Goal: Task Accomplishment & Management: Complete application form

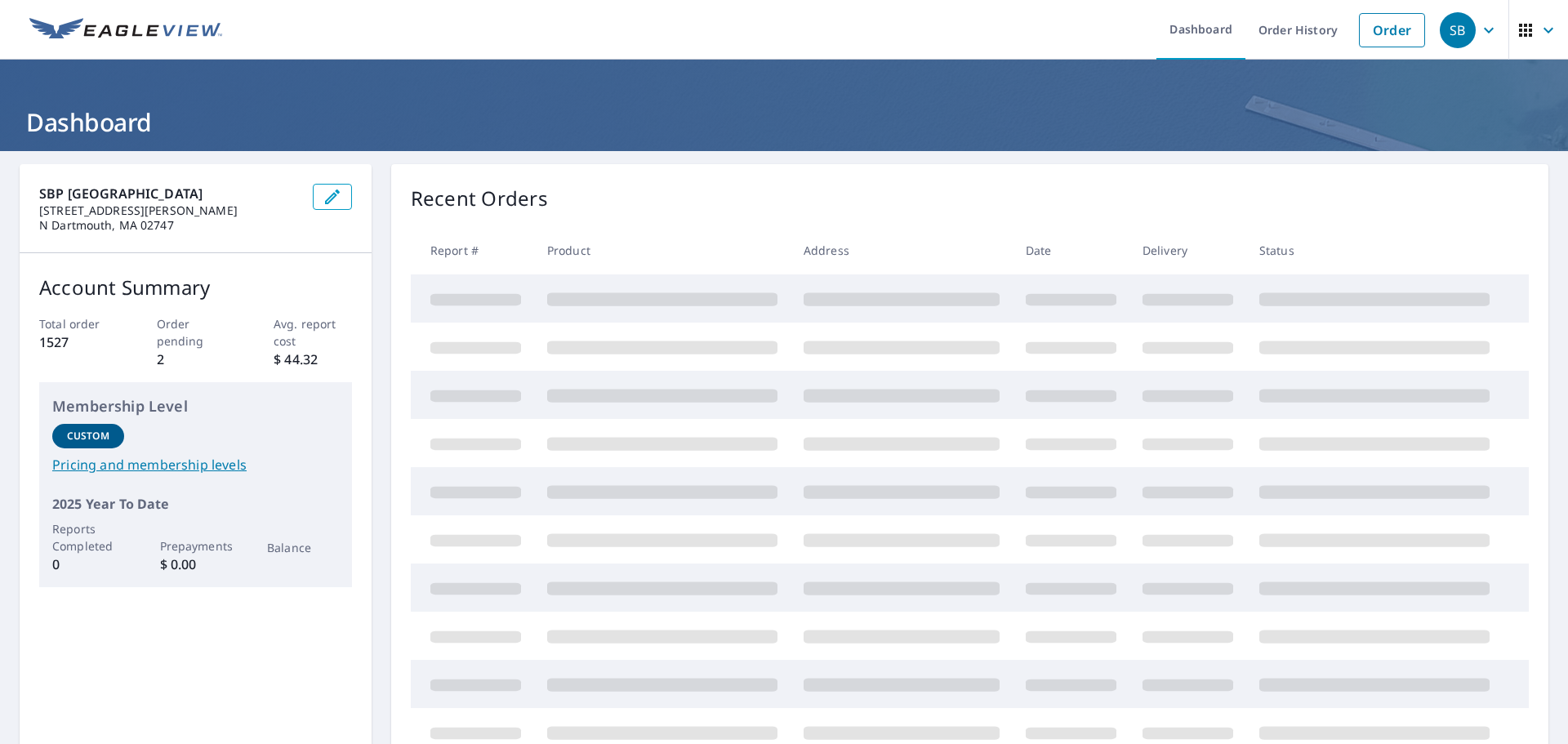
click at [1479, 23] on icon "button" at bounding box center [1489, 31] width 20 height 20
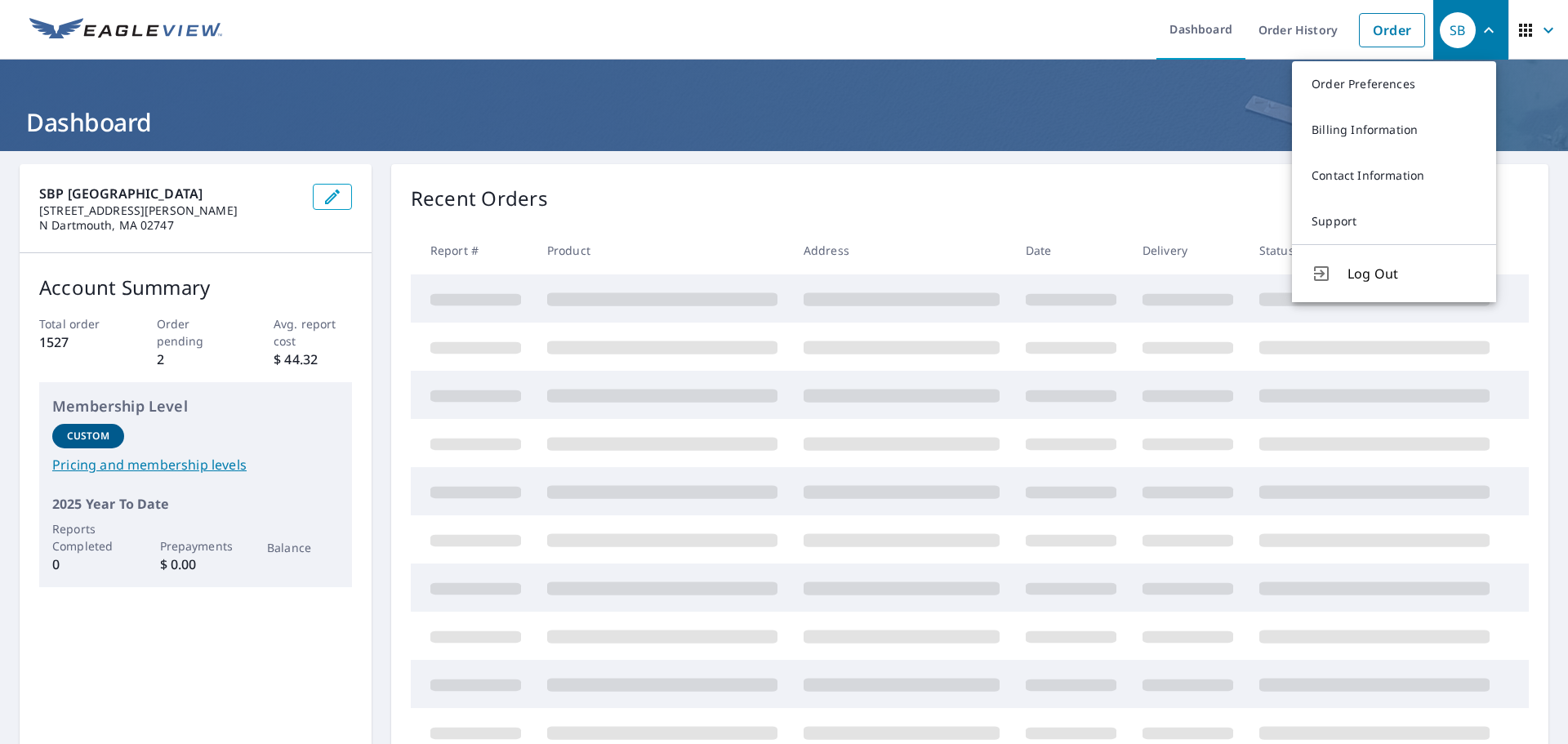
click at [1370, 281] on span "Log Out" at bounding box center [1412, 273] width 129 height 20
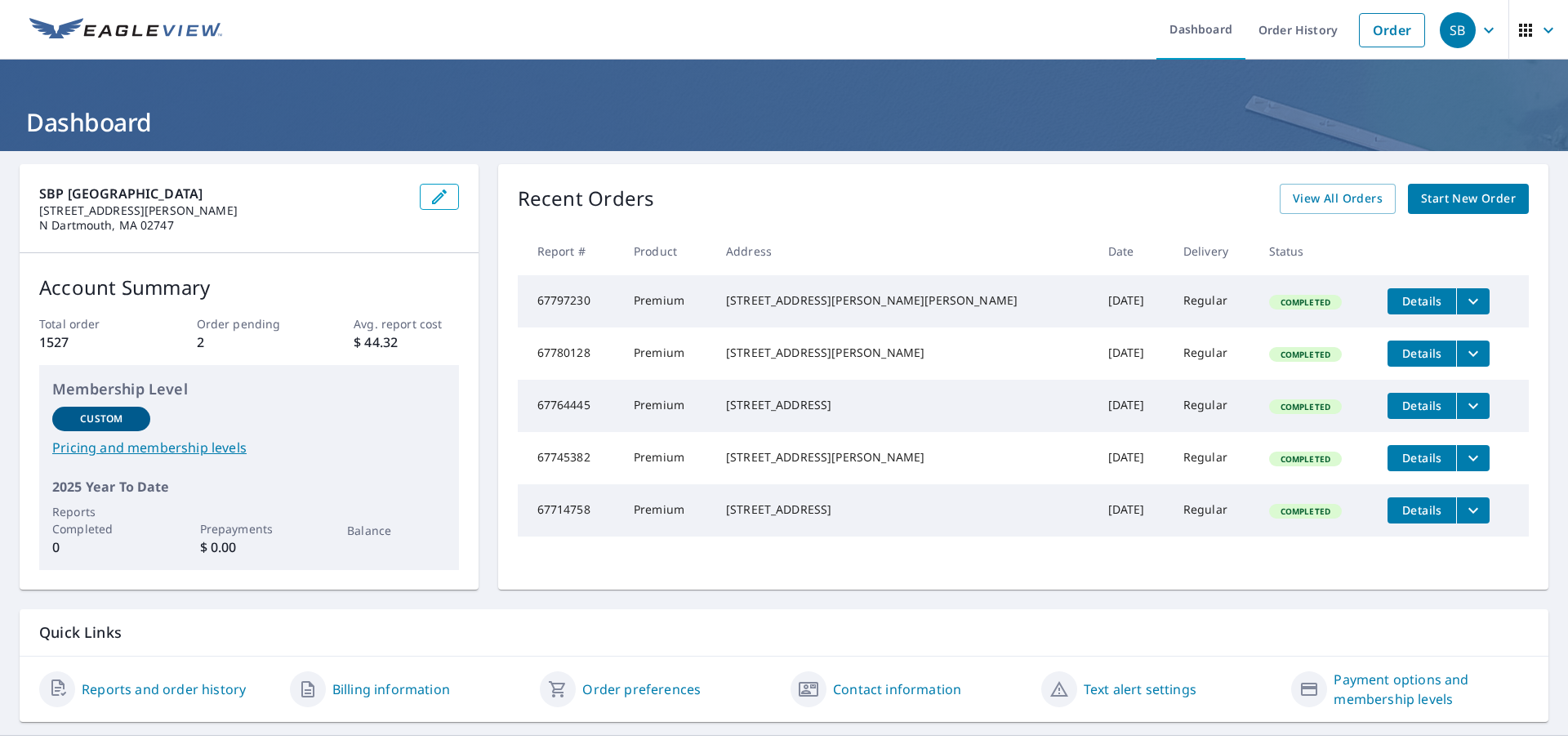
click at [1461, 200] on span "Start New Order" at bounding box center [1469, 199] width 95 height 21
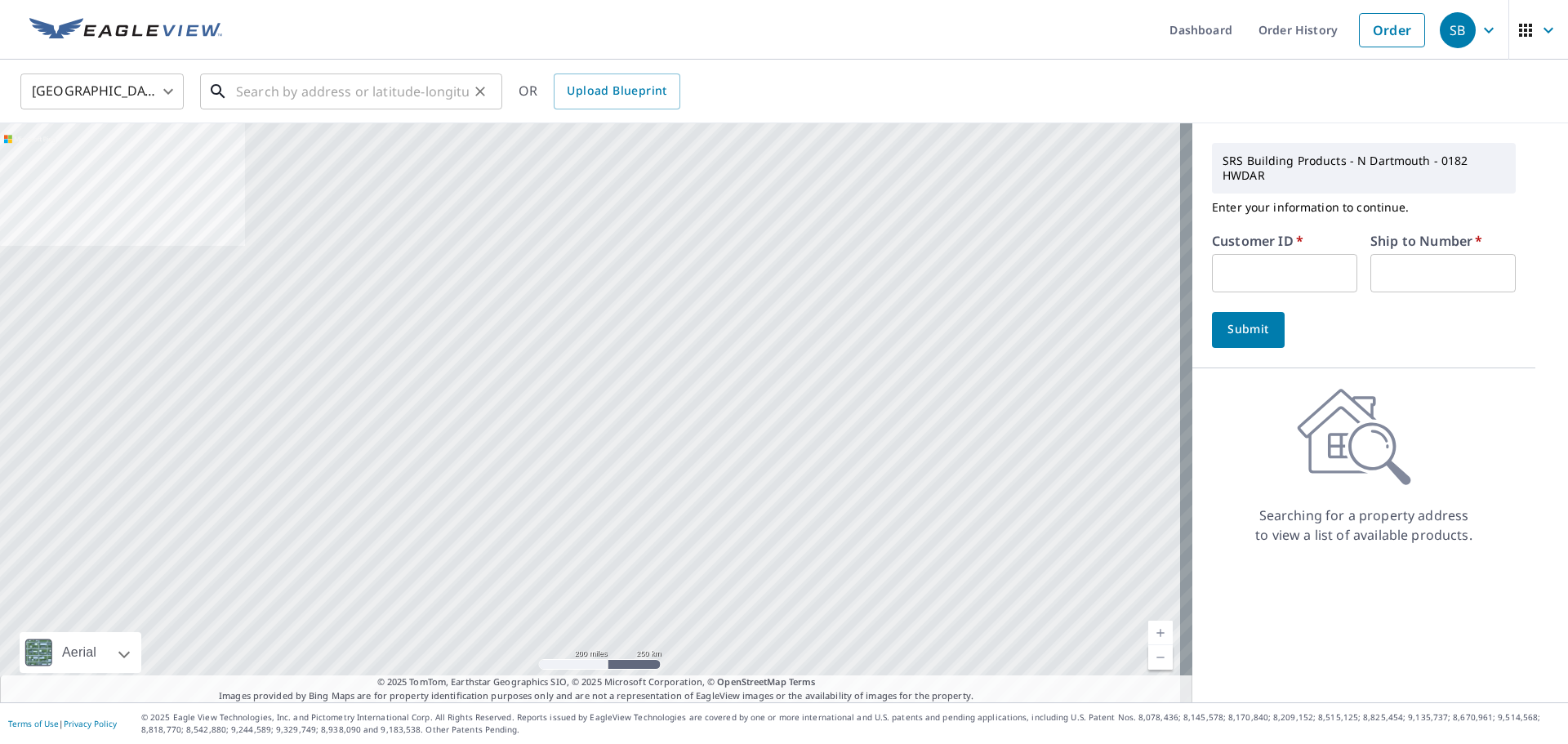
click at [444, 94] on input "text" at bounding box center [353, 91] width 233 height 46
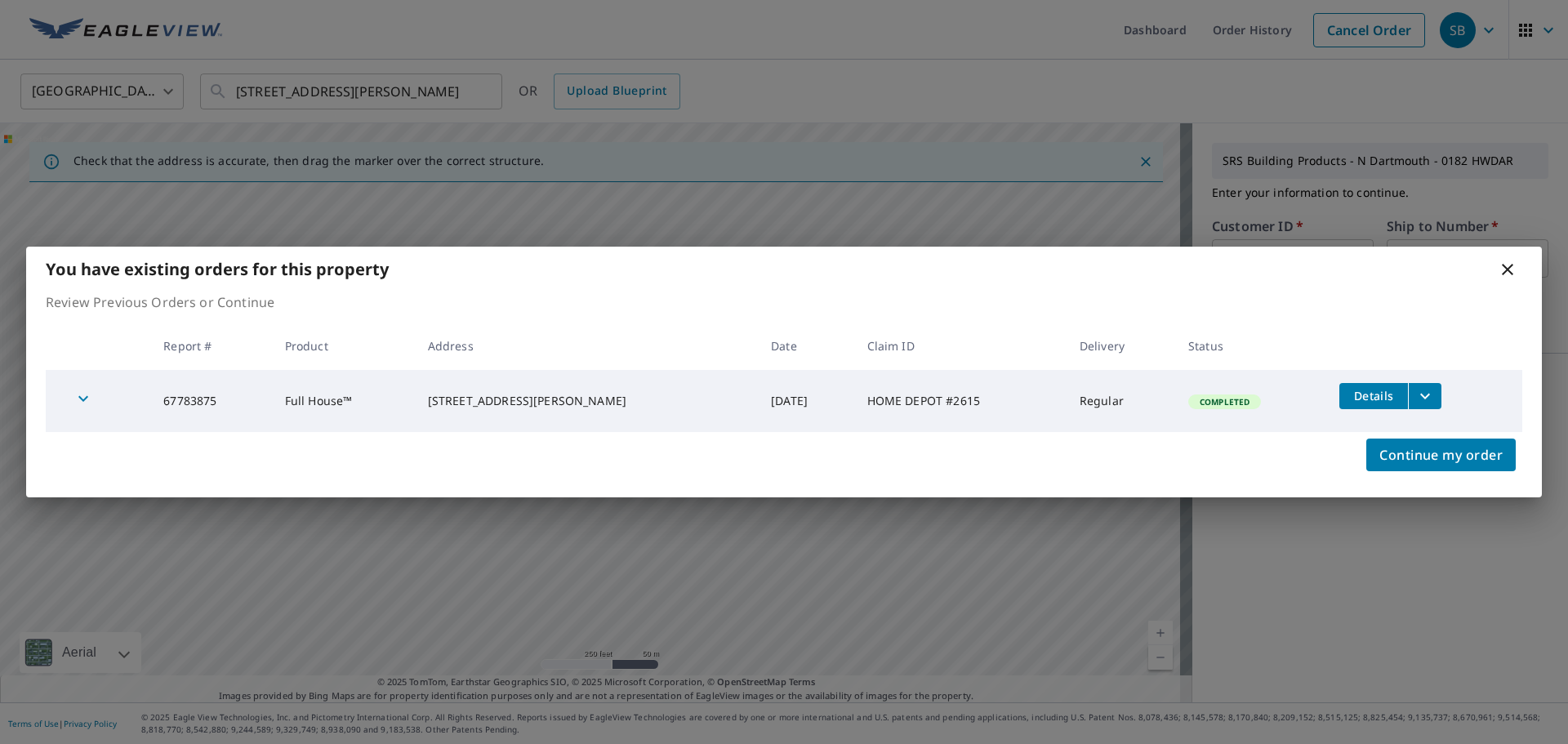
click at [81, 397] on icon "button" at bounding box center [83, 398] width 10 height 6
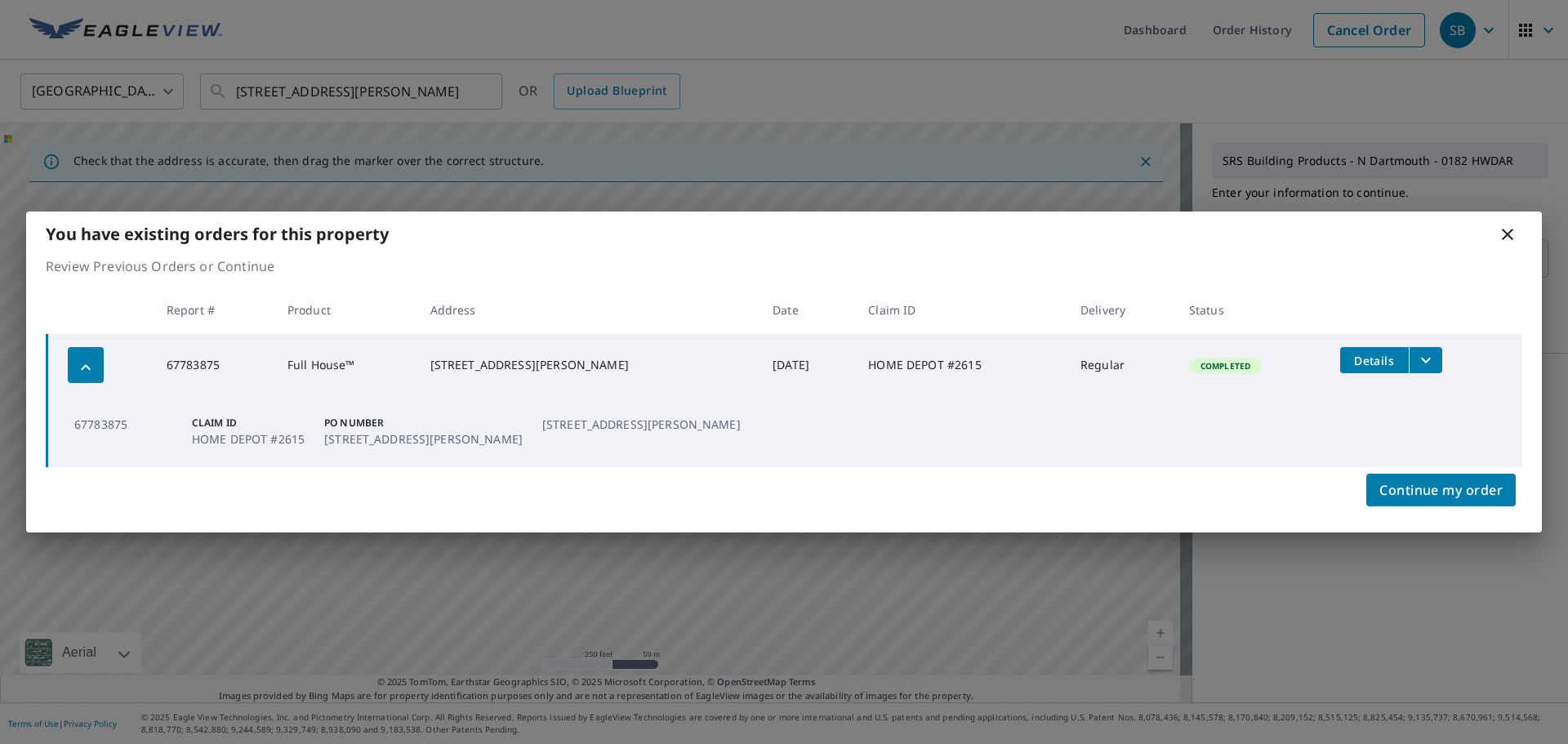
click at [1514, 234] on icon at bounding box center [1508, 234] width 20 height 20
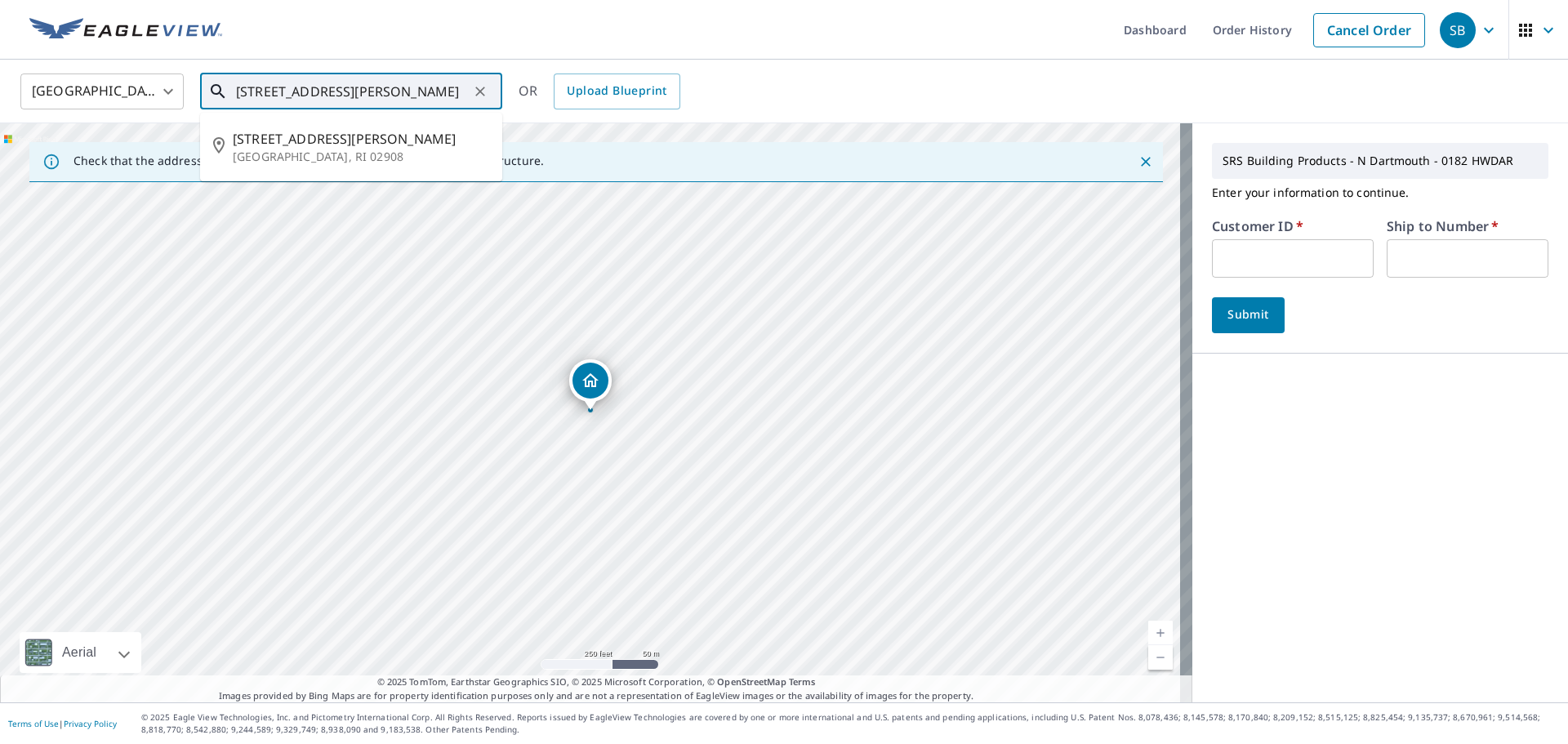
drag, startPoint x: 251, startPoint y: 89, endPoint x: 349, endPoint y: 81, distance: 98.3
click at [252, 89] on input "[STREET_ADDRESS][PERSON_NAME]" at bounding box center [353, 91] width 233 height 46
click at [334, 135] on span "[STREET_ADDRESS][PERSON_NAME]" at bounding box center [361, 139] width 257 height 20
type input "[STREET_ADDRESS][PERSON_NAME]"
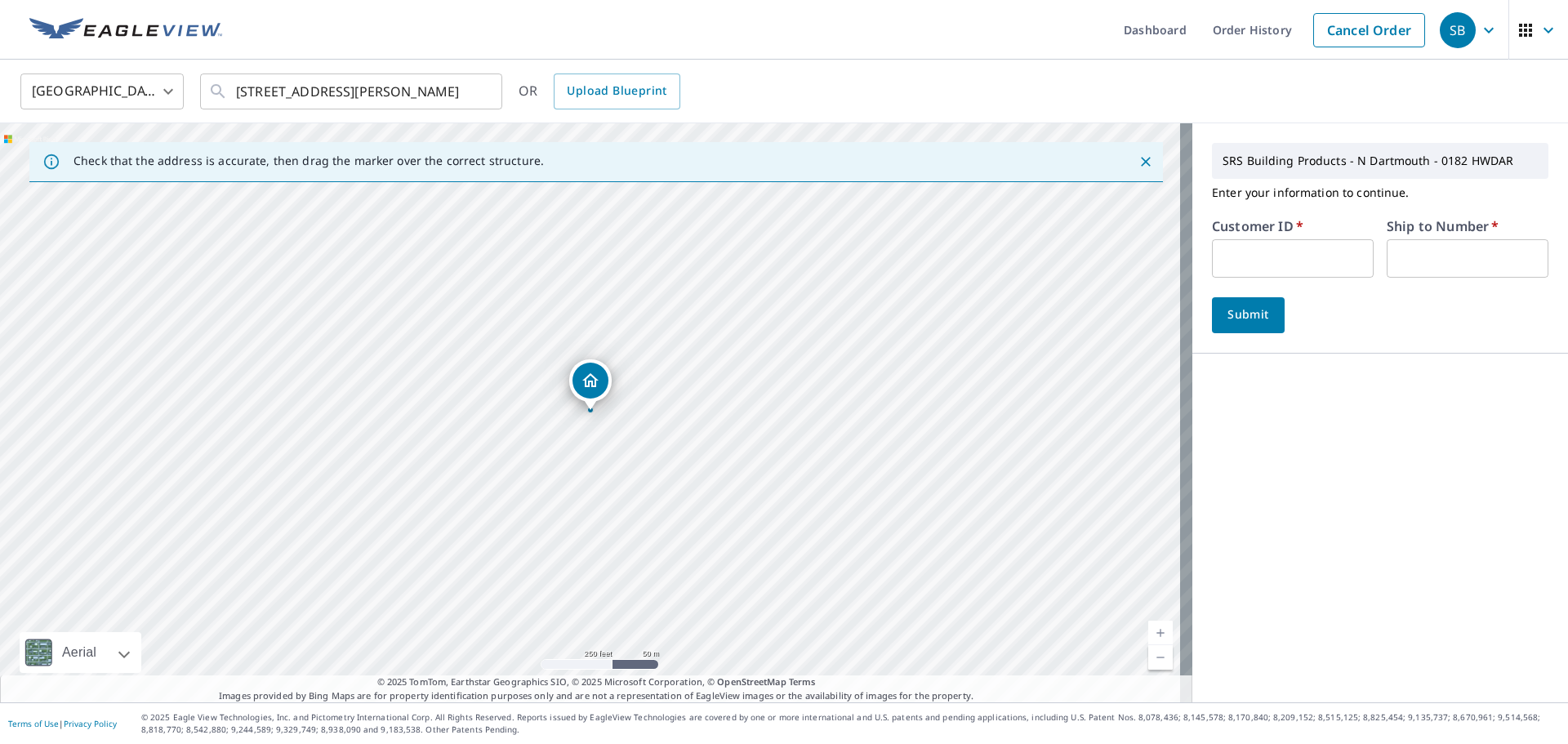
click at [1271, 253] on input "text" at bounding box center [1293, 259] width 162 height 38
click at [1222, 250] on input "text" at bounding box center [1293, 259] width 162 height 38
click at [1296, 253] on input "text" at bounding box center [1293, 259] width 162 height 38
click at [1274, 254] on input "text" at bounding box center [1293, 259] width 162 height 38
type input "homedepot"
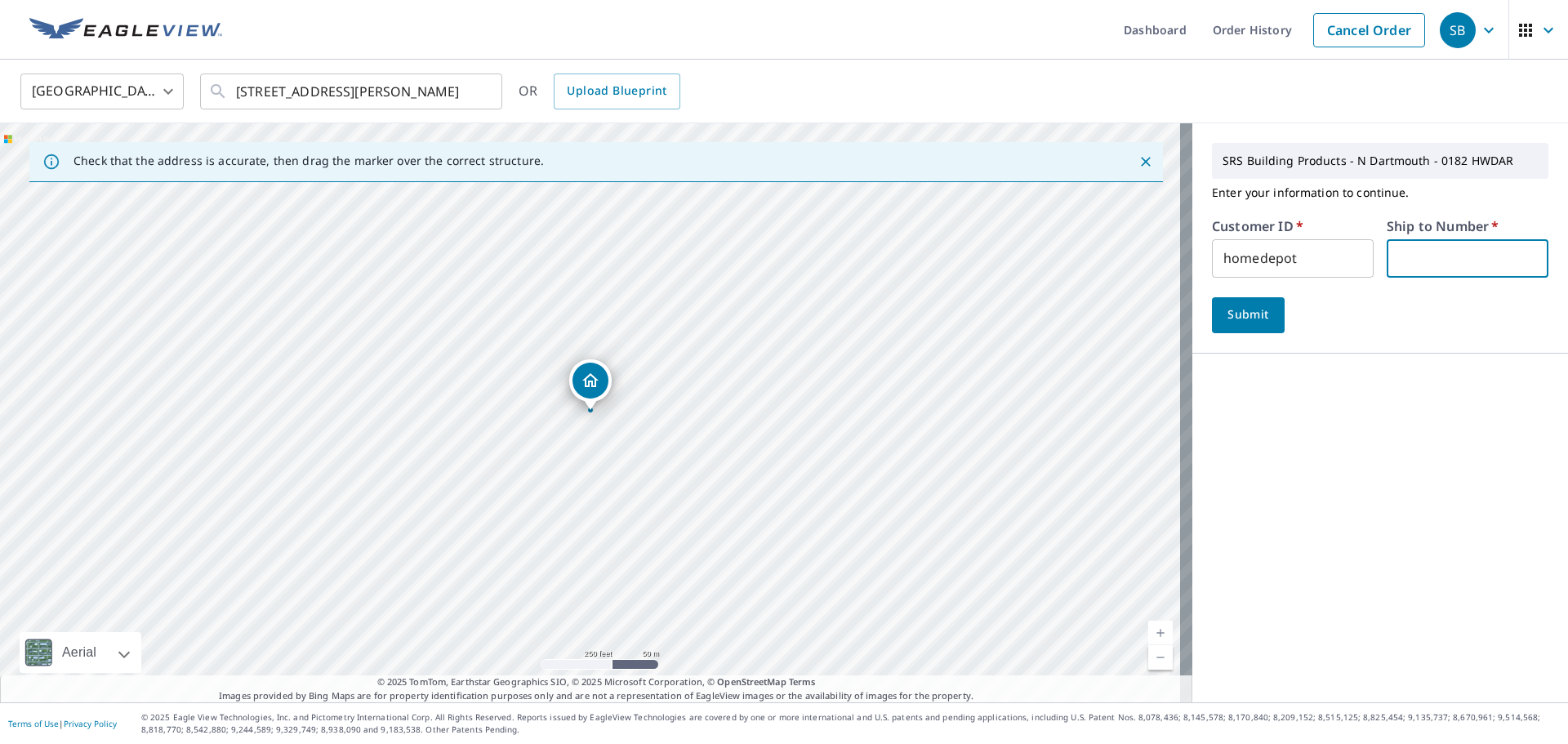
click at [1461, 259] on input "text" at bounding box center [1467, 259] width 162 height 38
click at [1237, 318] on span "Submit" at bounding box center [1249, 314] width 47 height 21
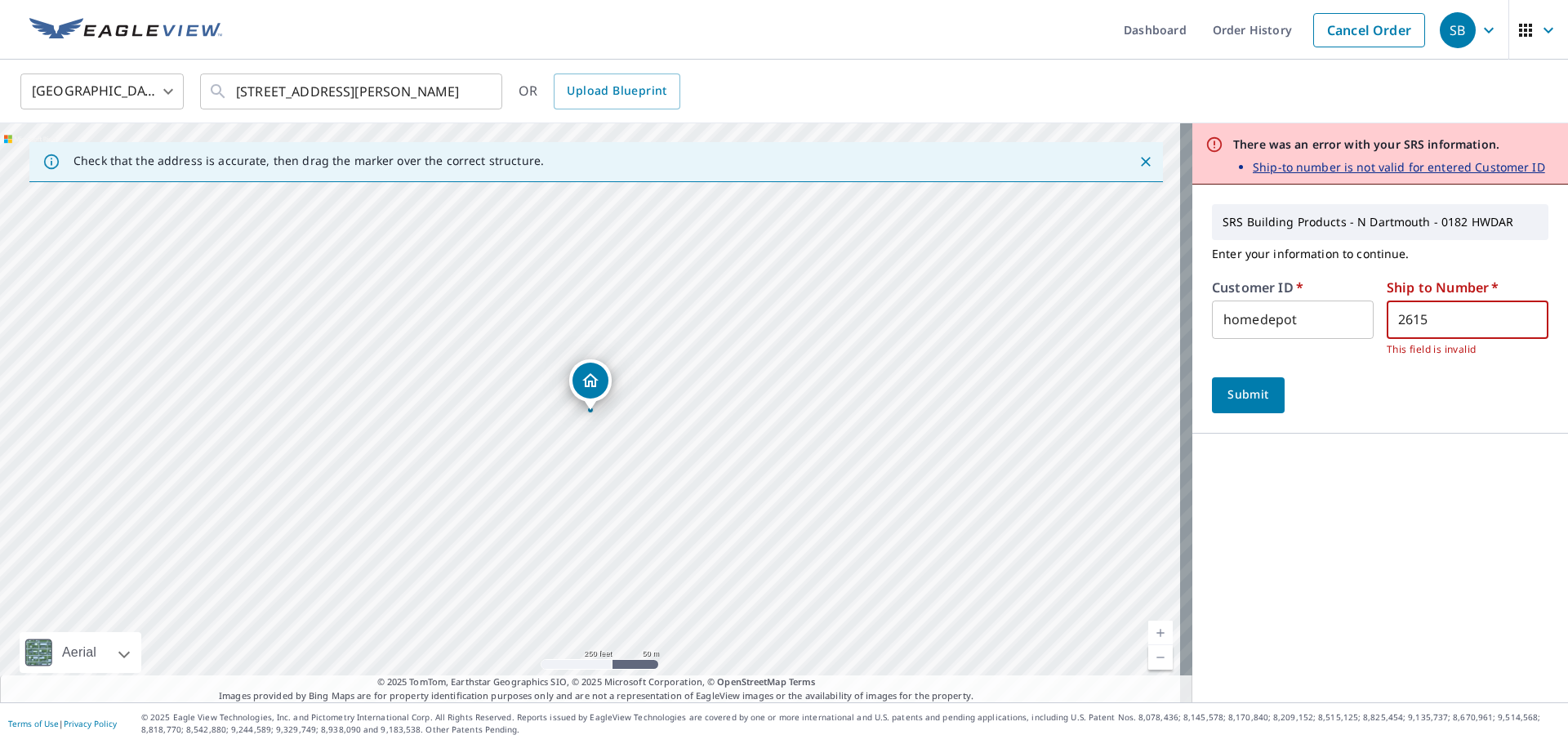
click at [1448, 329] on input "2615" at bounding box center [1467, 320] width 162 height 38
click at [1363, 324] on div "Customer ID   * homedepot ​ Ship to Number   * 2615 ​ This field is invalid" at bounding box center [1380, 319] width 337 height 76
click at [1351, 323] on input "homedepot" at bounding box center [1293, 320] width 162 height 38
click at [1467, 314] on input "2615" at bounding box center [1467, 320] width 162 height 38
drag, startPoint x: 1428, startPoint y: 320, endPoint x: 1349, endPoint y: 303, distance: 80.8
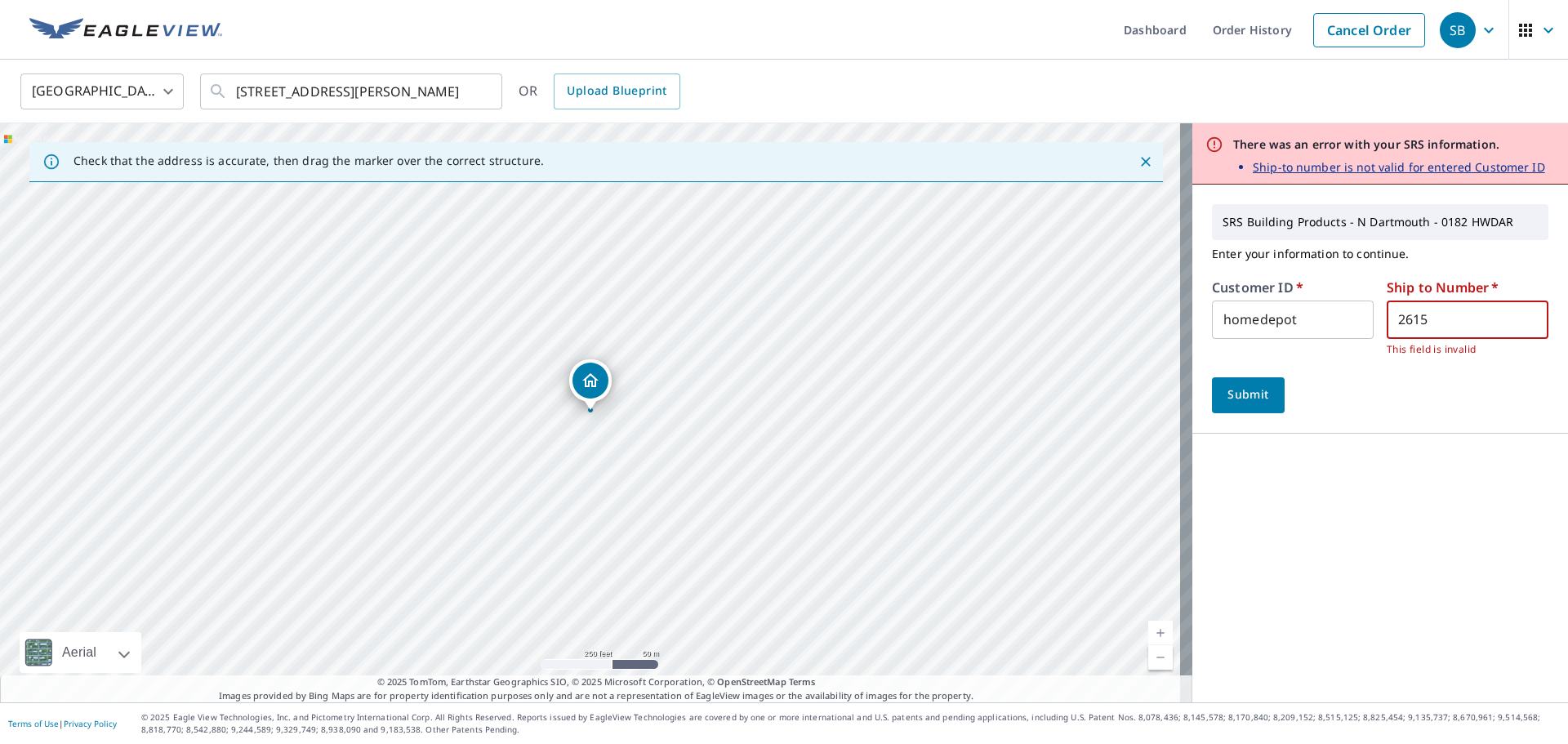
click at [1350, 304] on div "Customer ID   * homedepot ​ Ship to Number   * 2615 ​ This field is invalid" at bounding box center [1380, 319] width 337 height 76
type input "1122"
click at [1241, 405] on button "Submit" at bounding box center [1248, 395] width 72 height 36
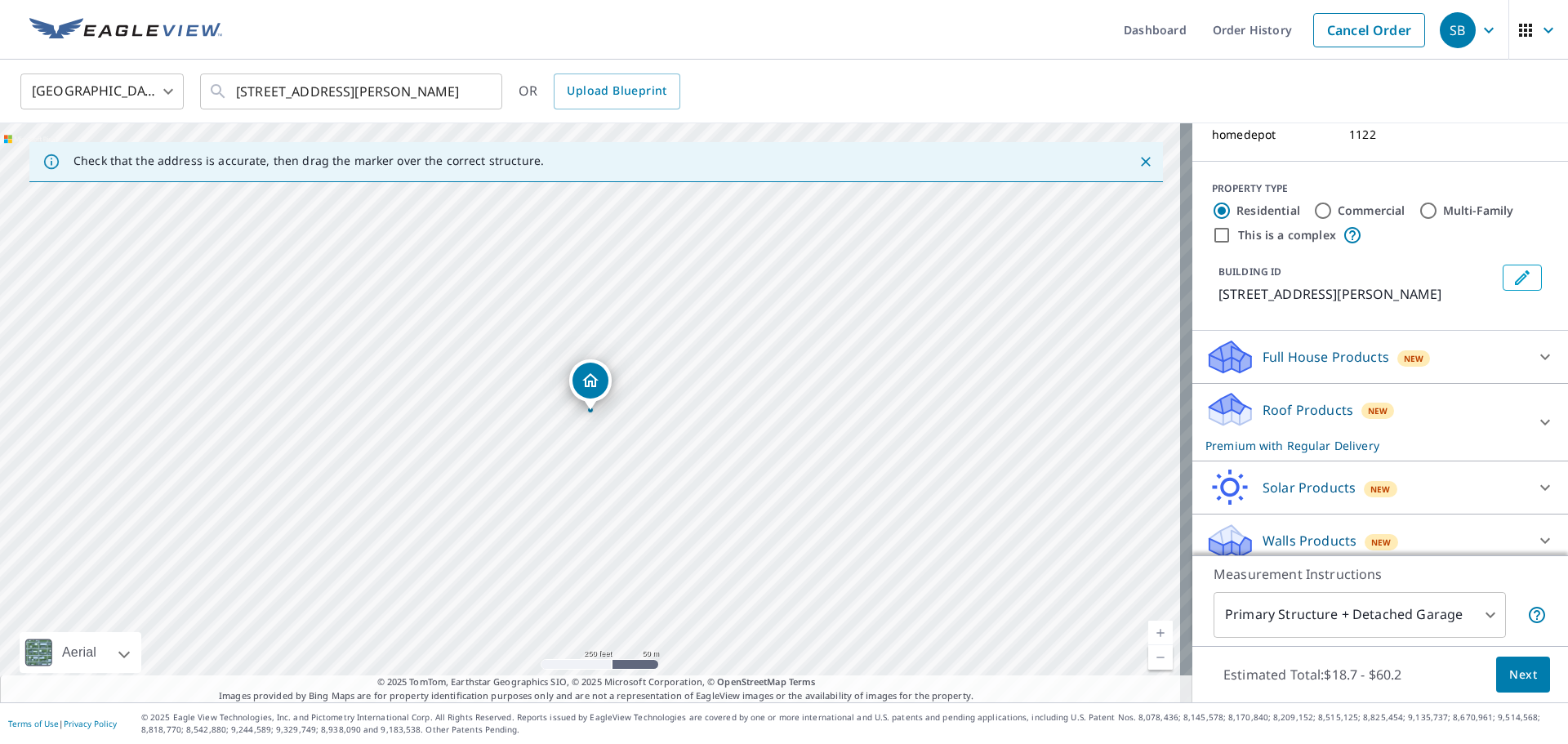
scroll to position [142, 0]
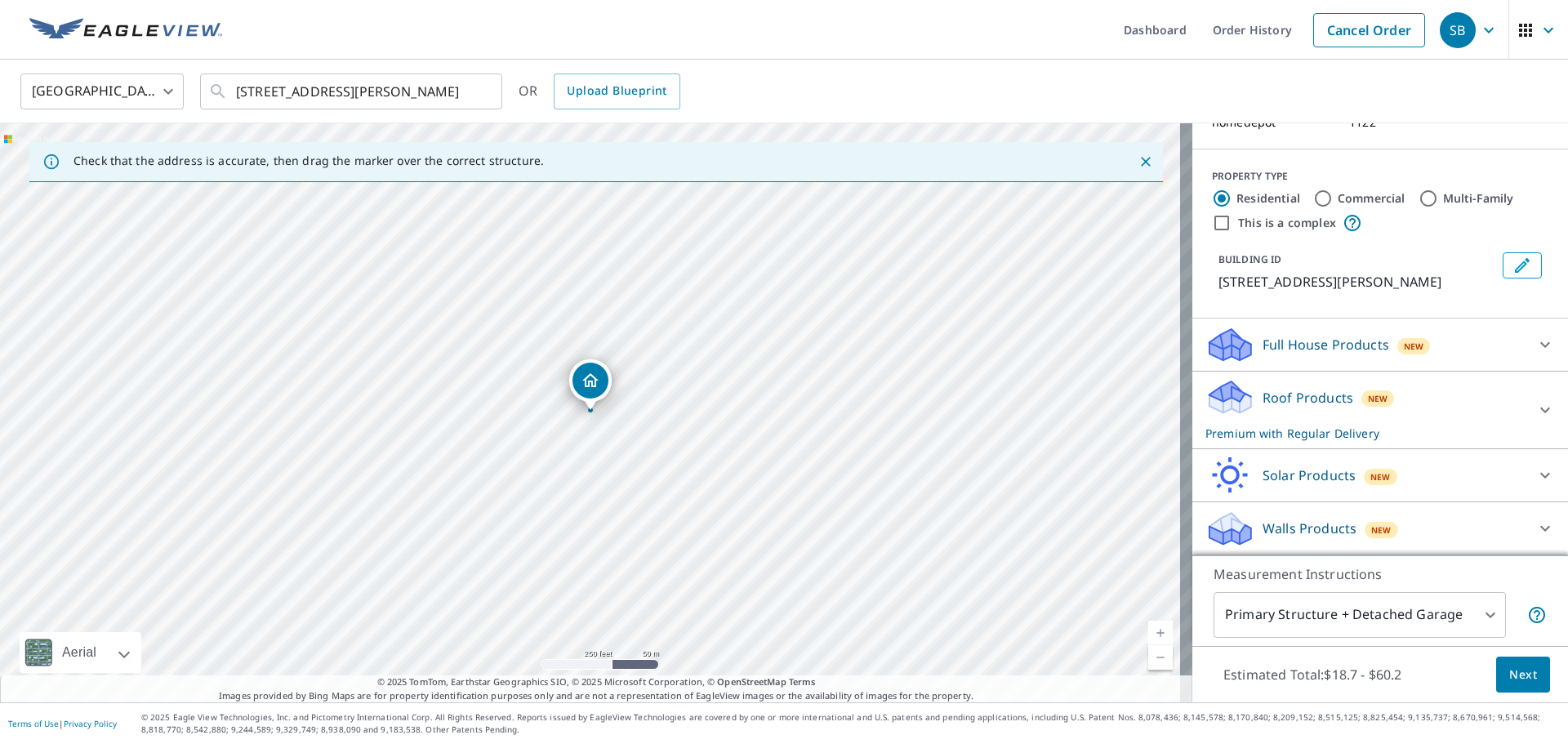
click at [1536, 342] on icon at bounding box center [1546, 345] width 20 height 20
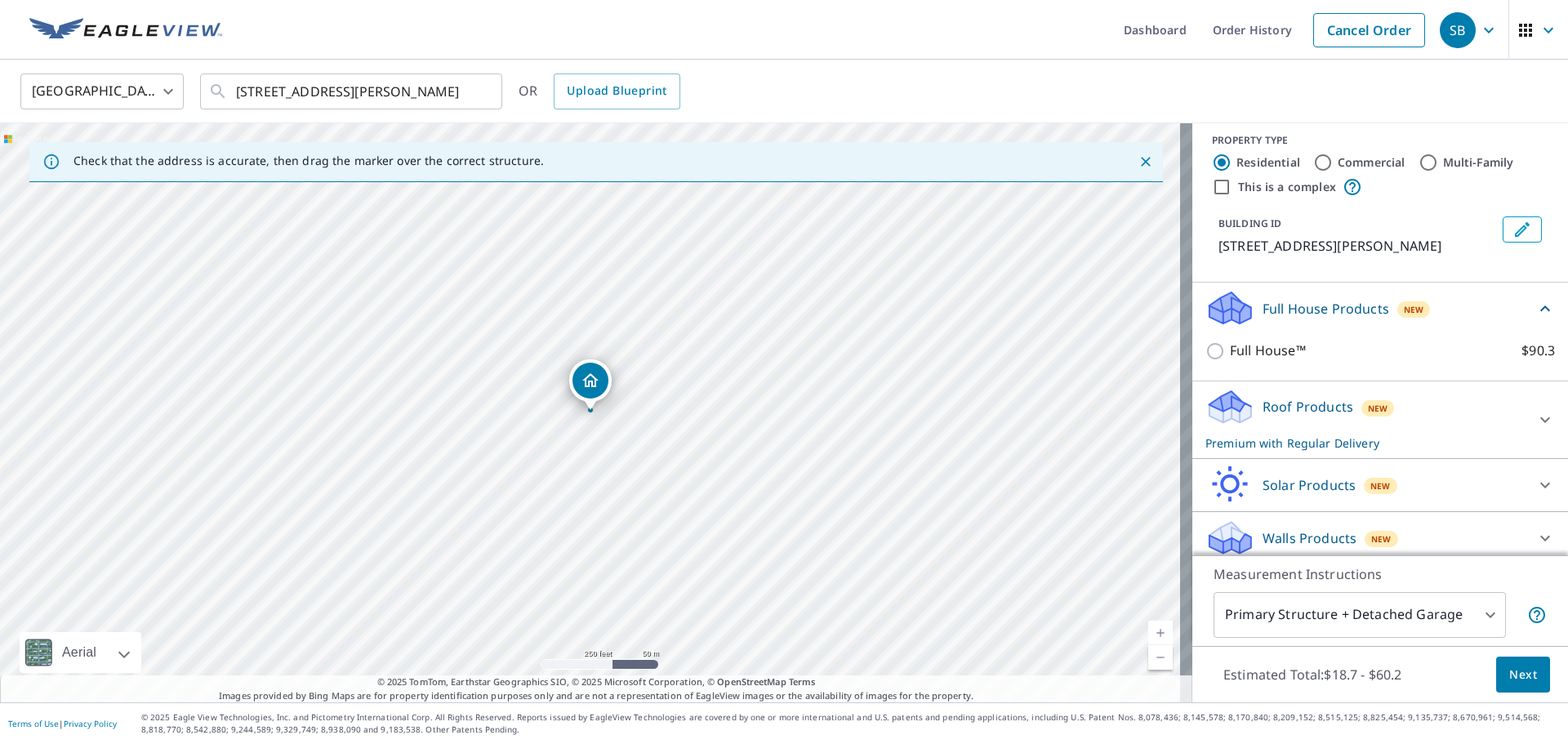
scroll to position [188, 0]
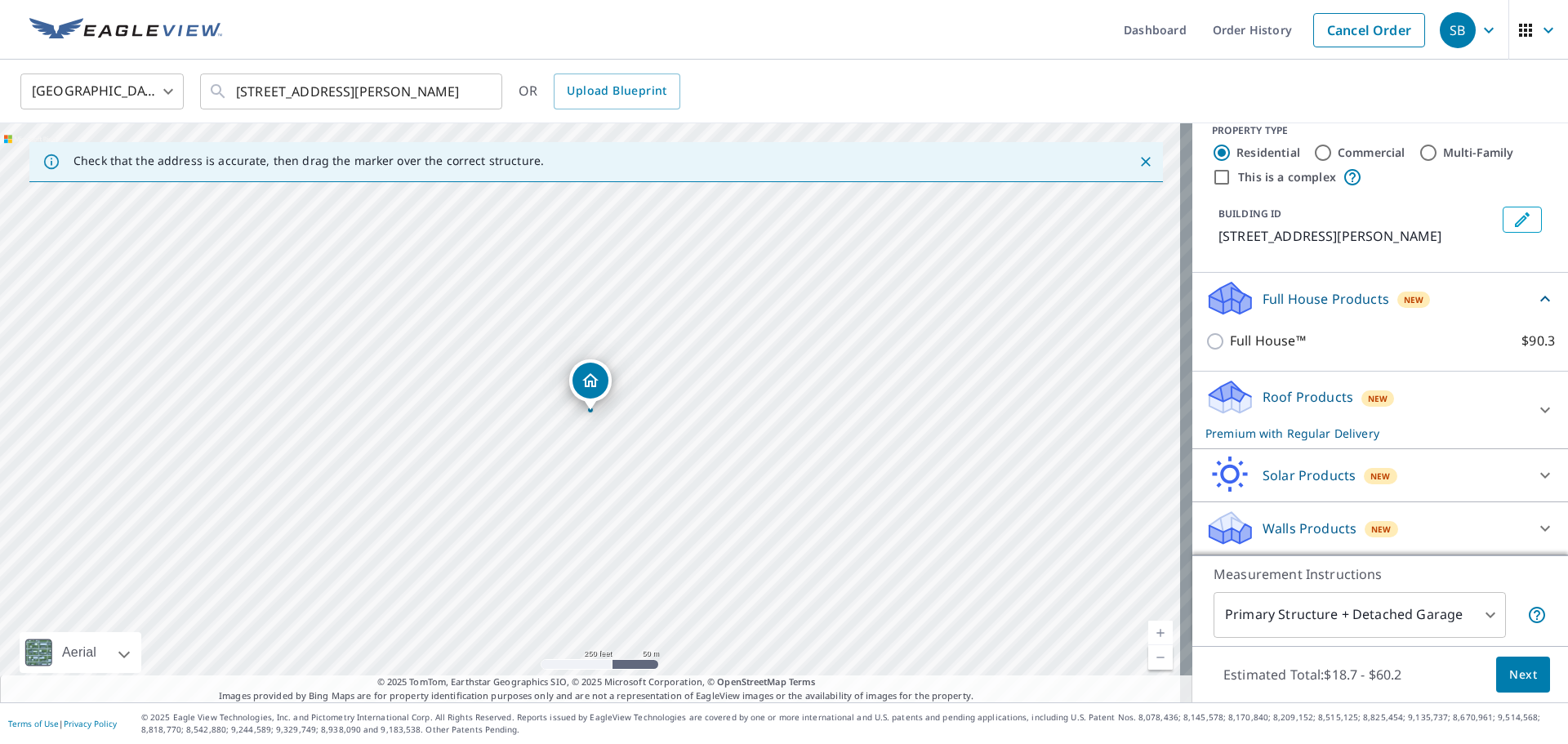
click at [1536, 524] on icon at bounding box center [1546, 529] width 20 height 20
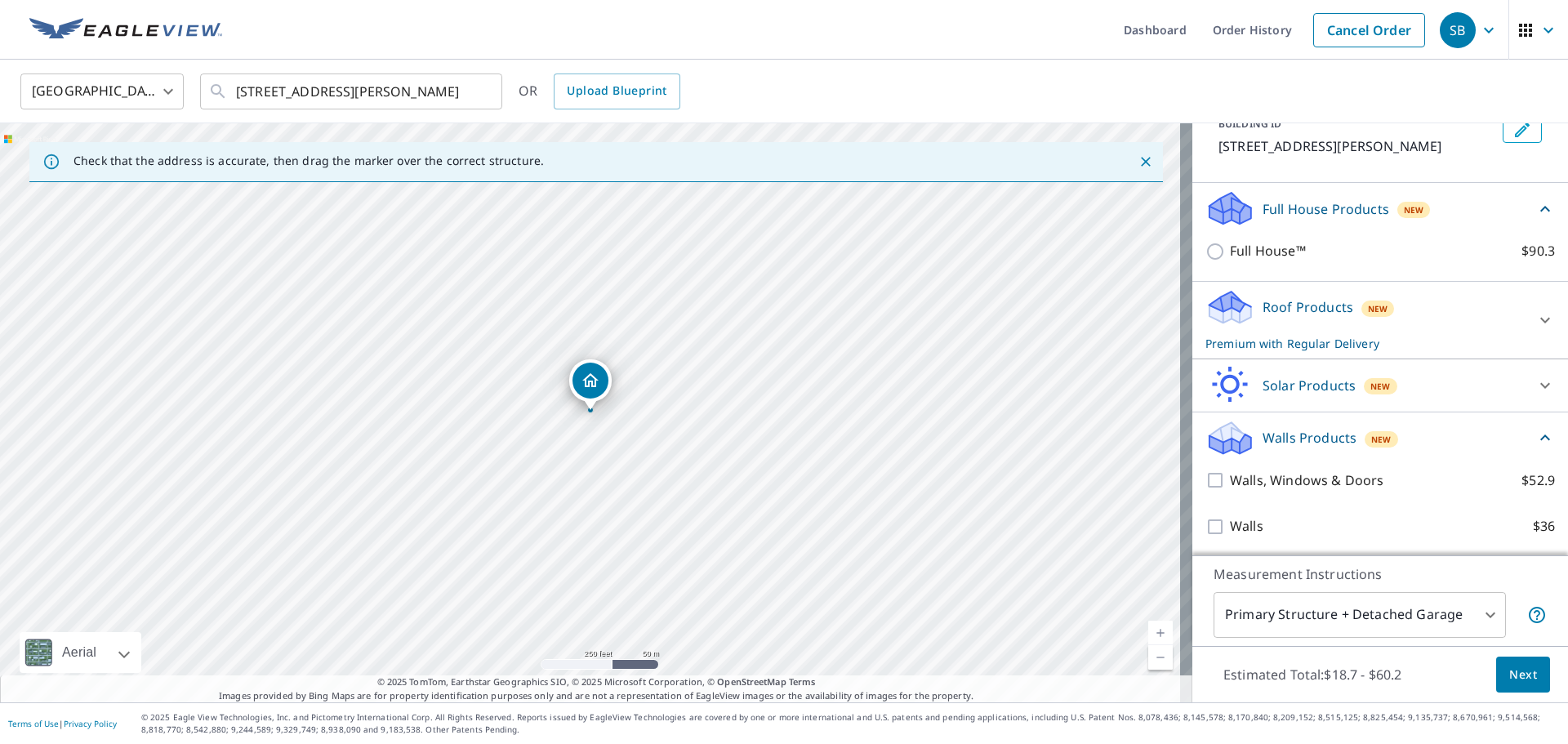
scroll to position [279, 0]
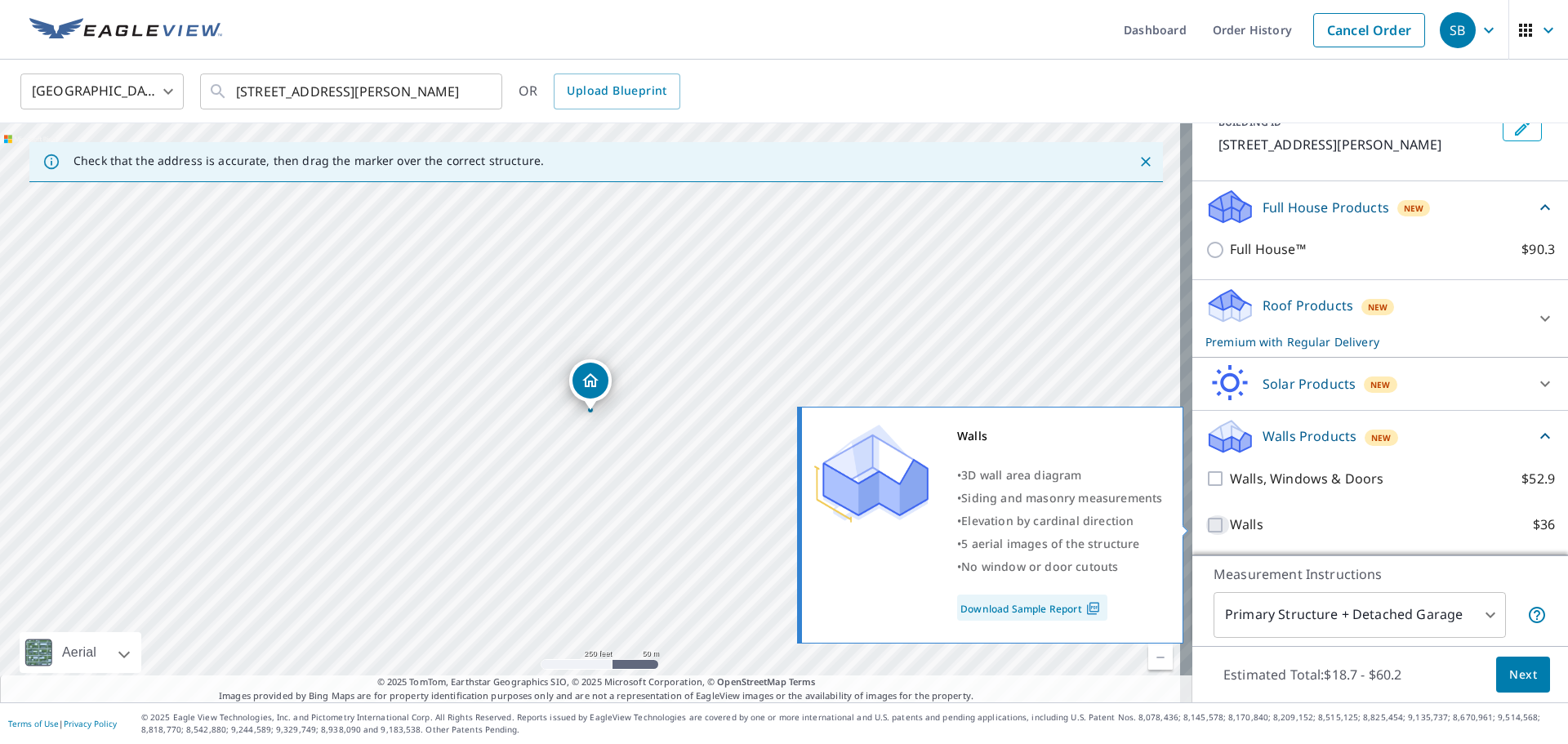
click at [1206, 522] on input "Walls $36" at bounding box center [1217, 525] width 24 height 20
checkbox input "true"
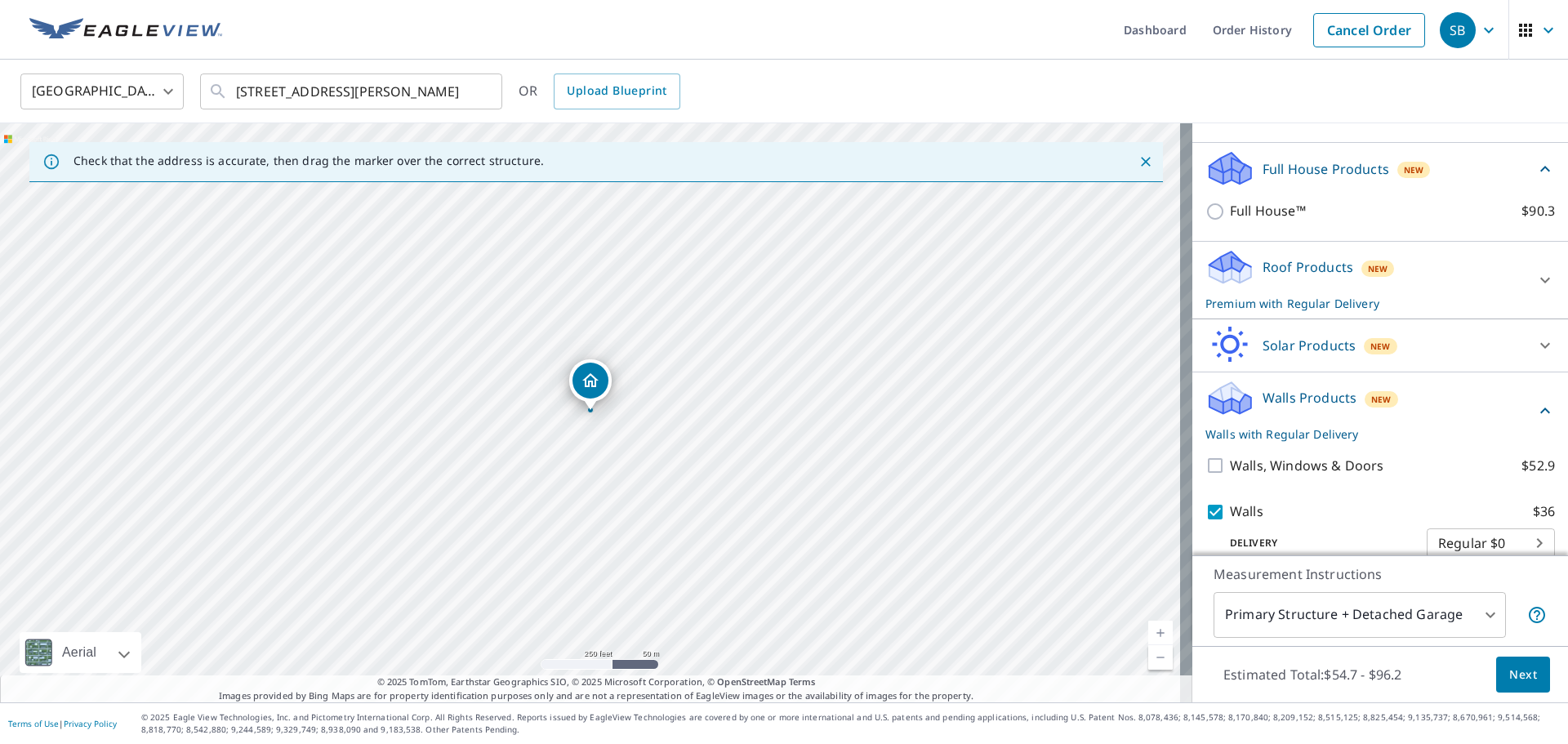
scroll to position [327, 0]
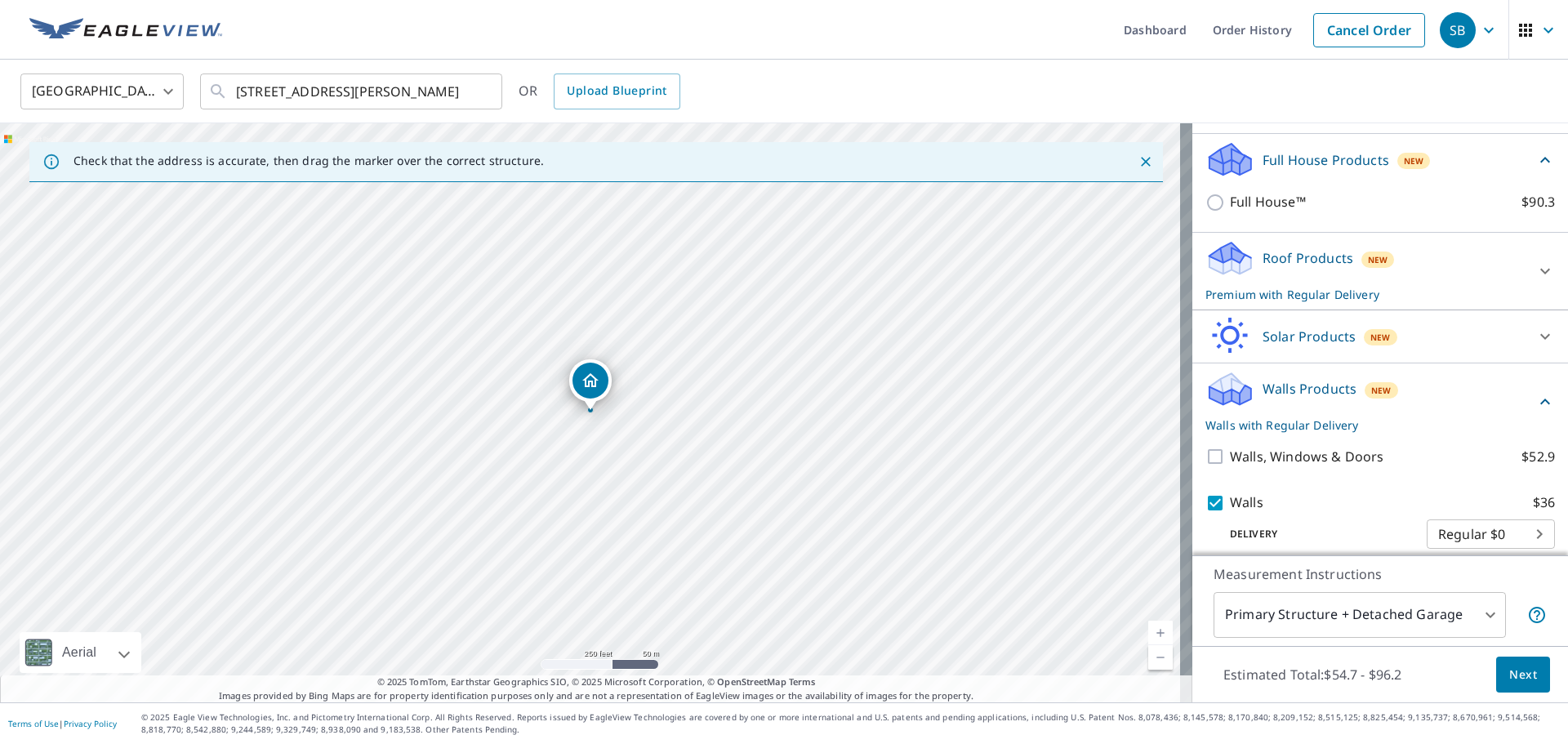
click at [1510, 669] on span "Next" at bounding box center [1523, 675] width 27 height 21
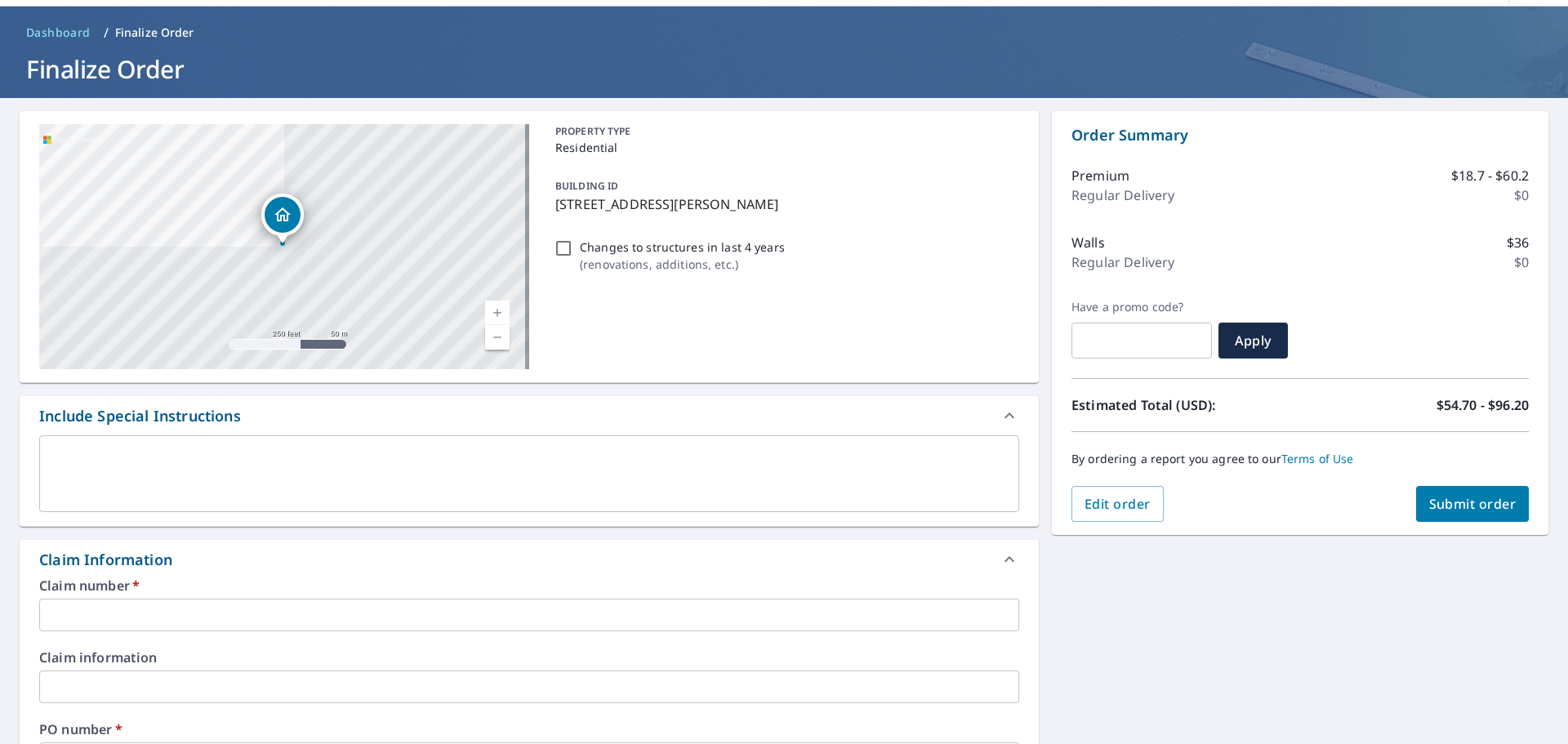
scroll to position [81, 0]
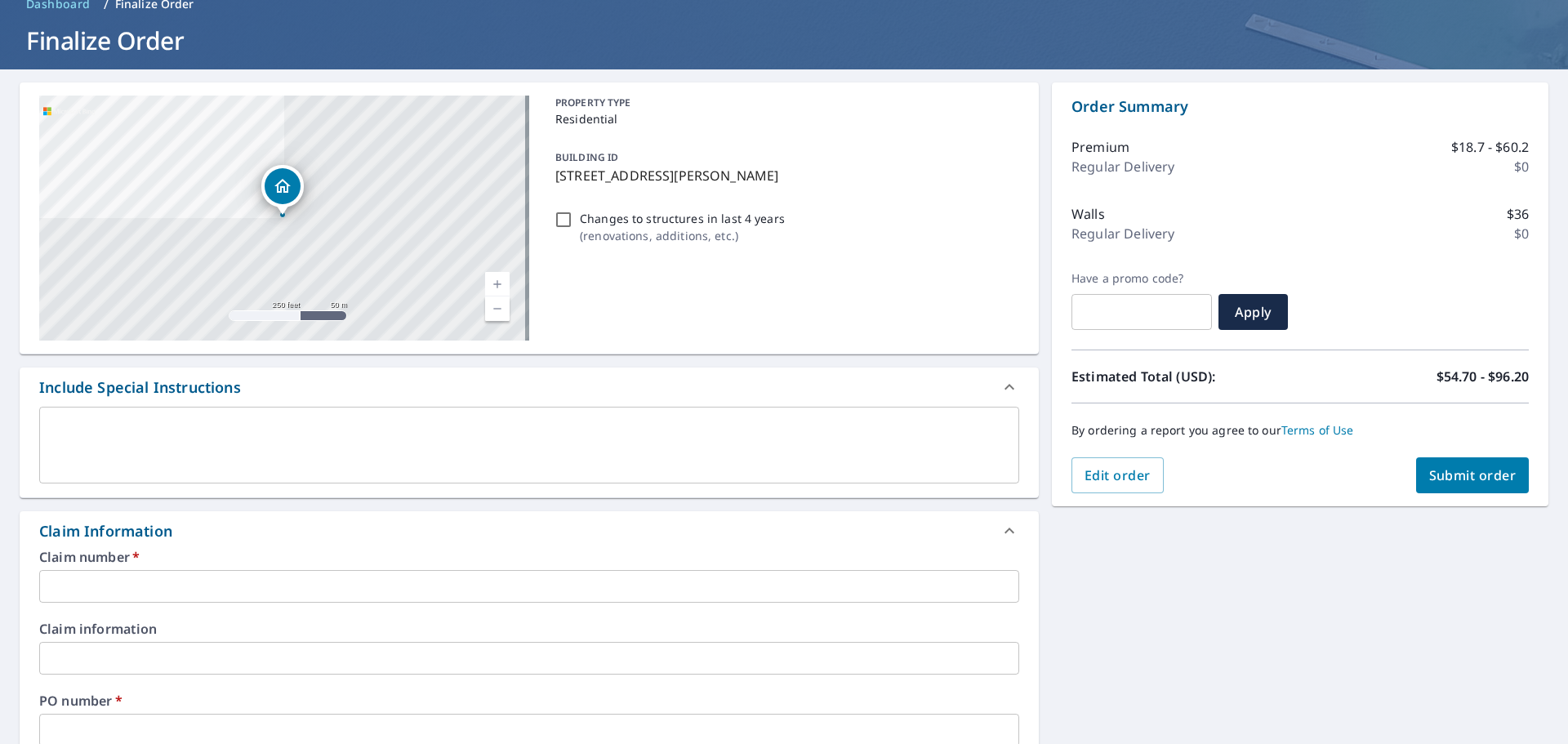
click at [106, 569] on div "Claim number   * ​" at bounding box center [529, 576] width 980 height 52
drag, startPoint x: 118, startPoint y: 584, endPoint x: 161, endPoint y: 585, distance: 43.0
click at [118, 584] on input "text" at bounding box center [529, 586] width 980 height 32
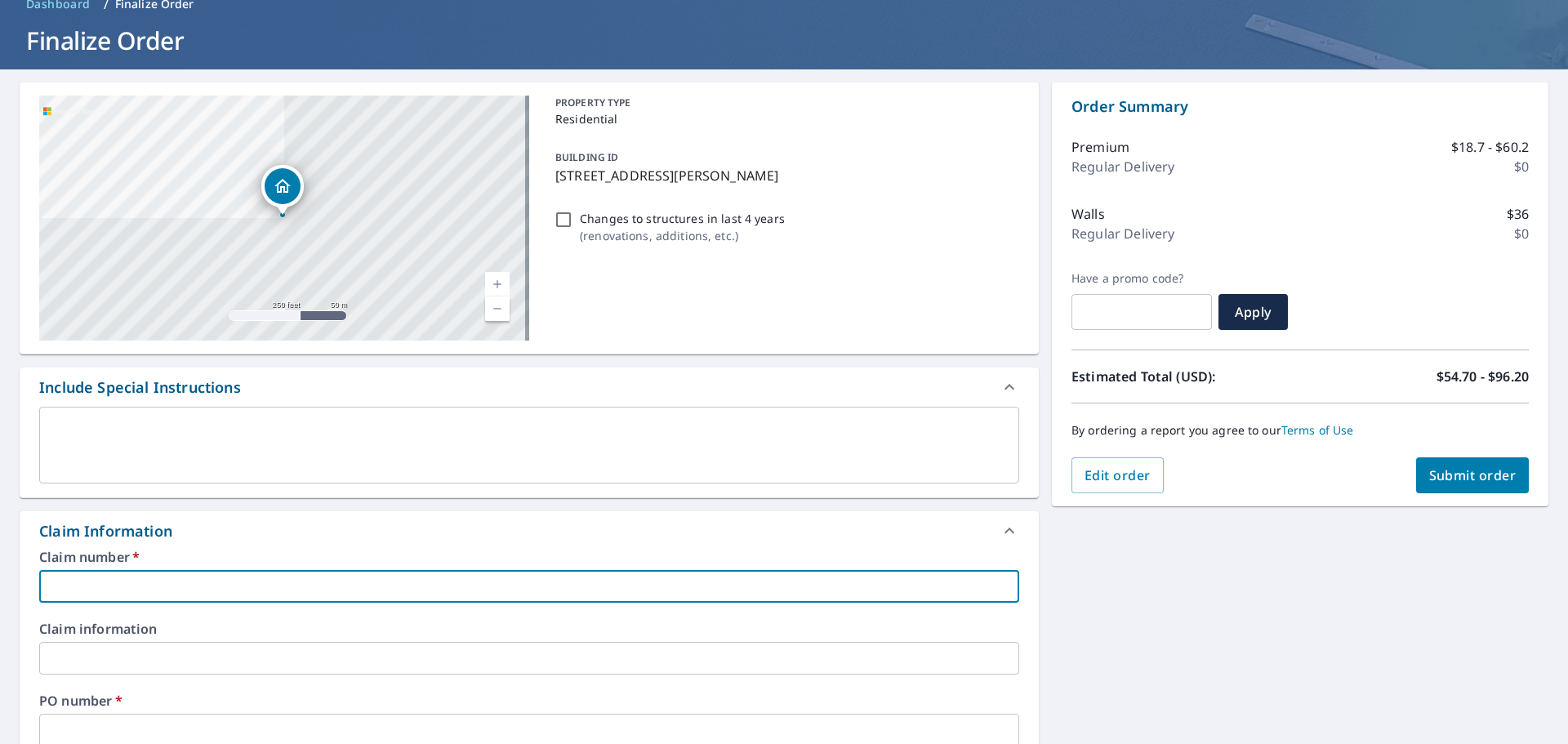
type input "H"
checkbox input "true"
type input "HOME DEPOT"
checkbox input "true"
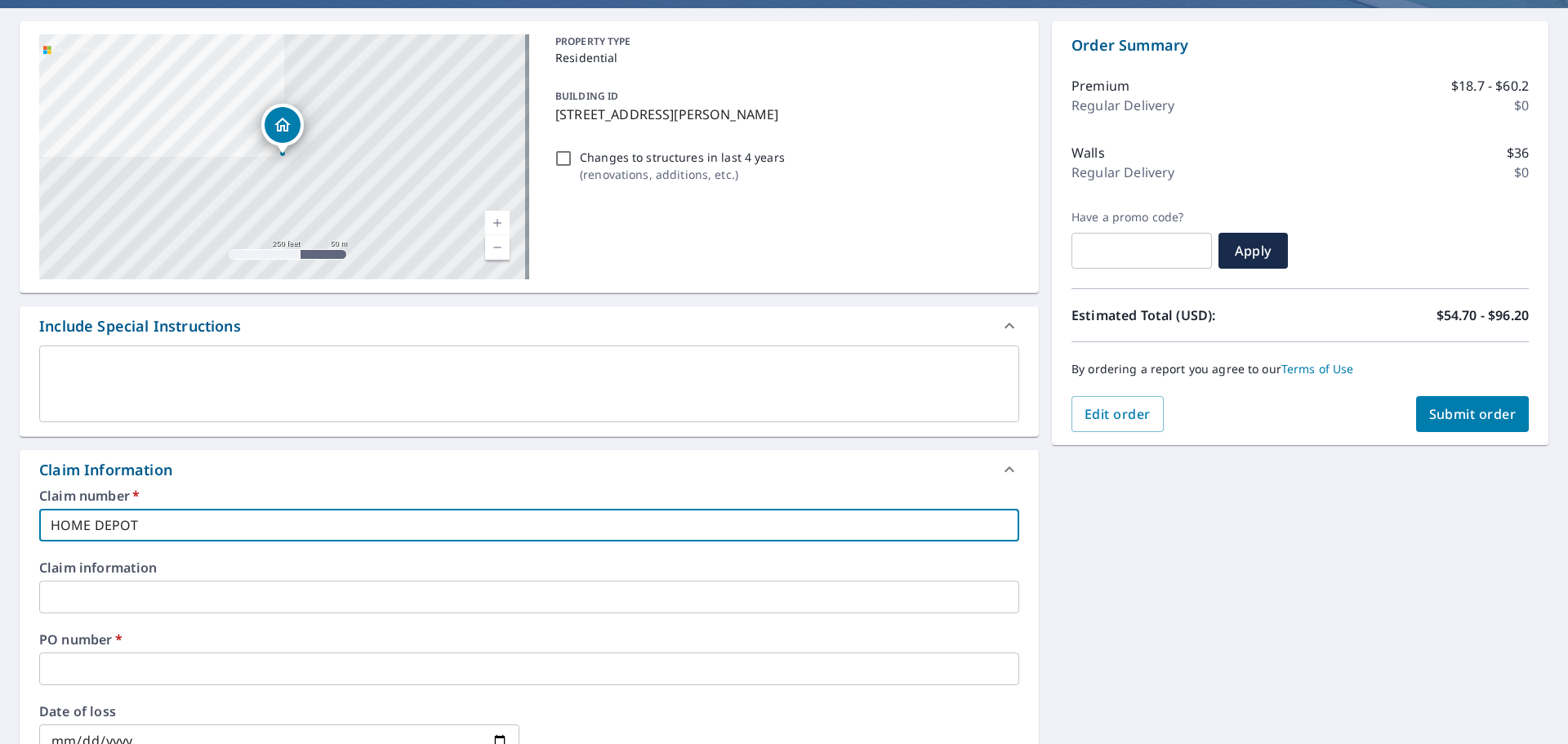
scroll to position [245, 0]
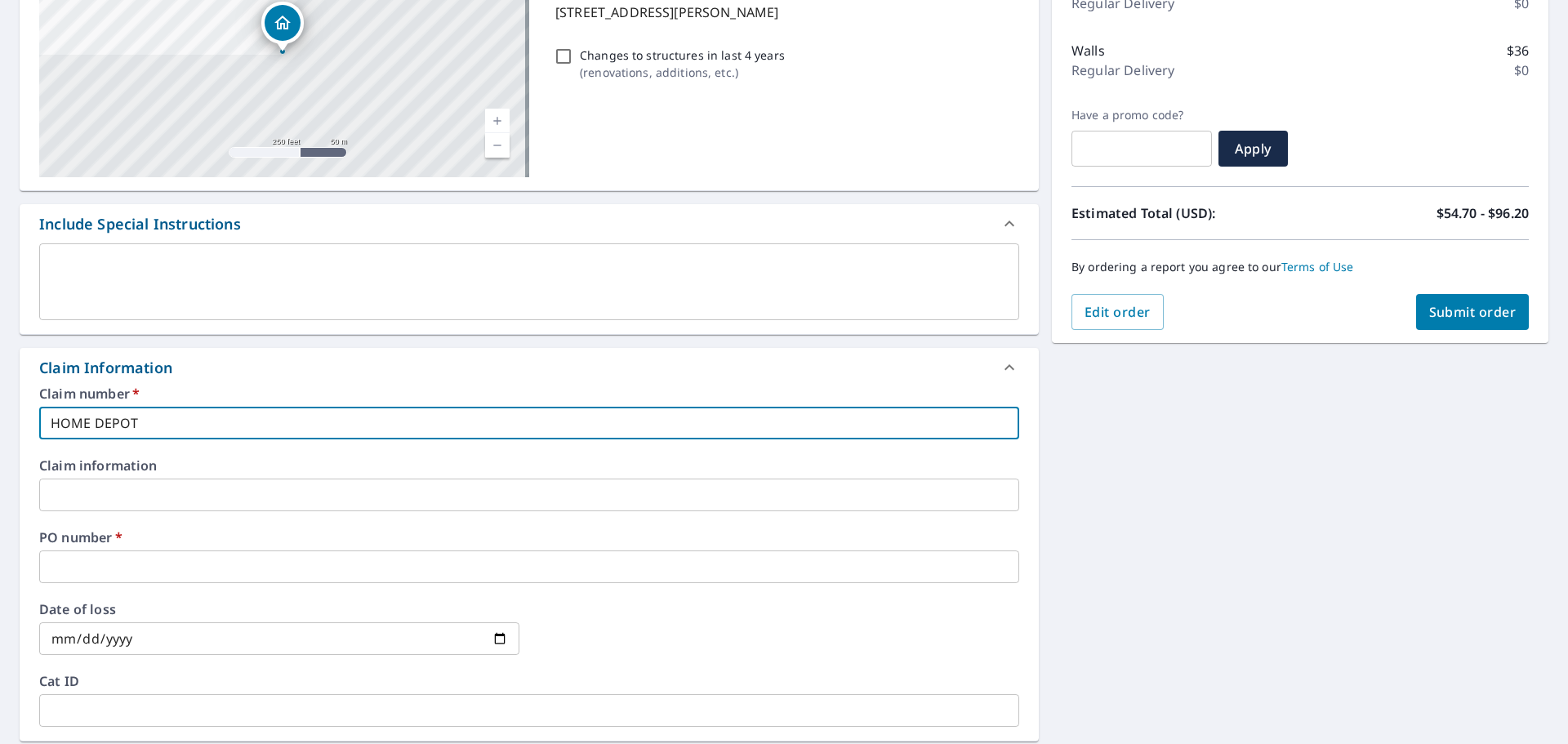
click at [103, 579] on input "text" at bounding box center [529, 566] width 980 height 32
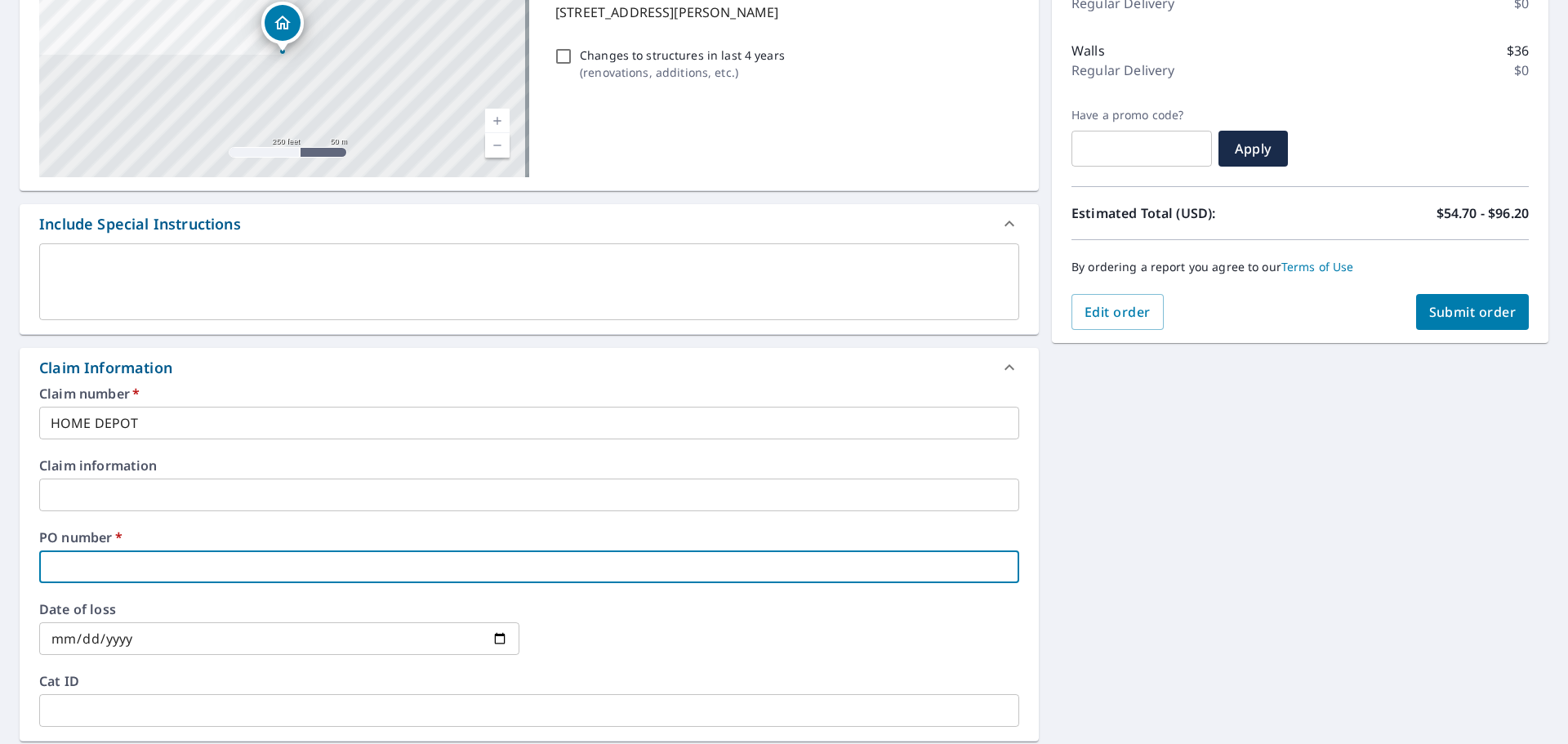
type input "9"
checkbox input "true"
type input "90"
checkbox input "true"
type input "900"
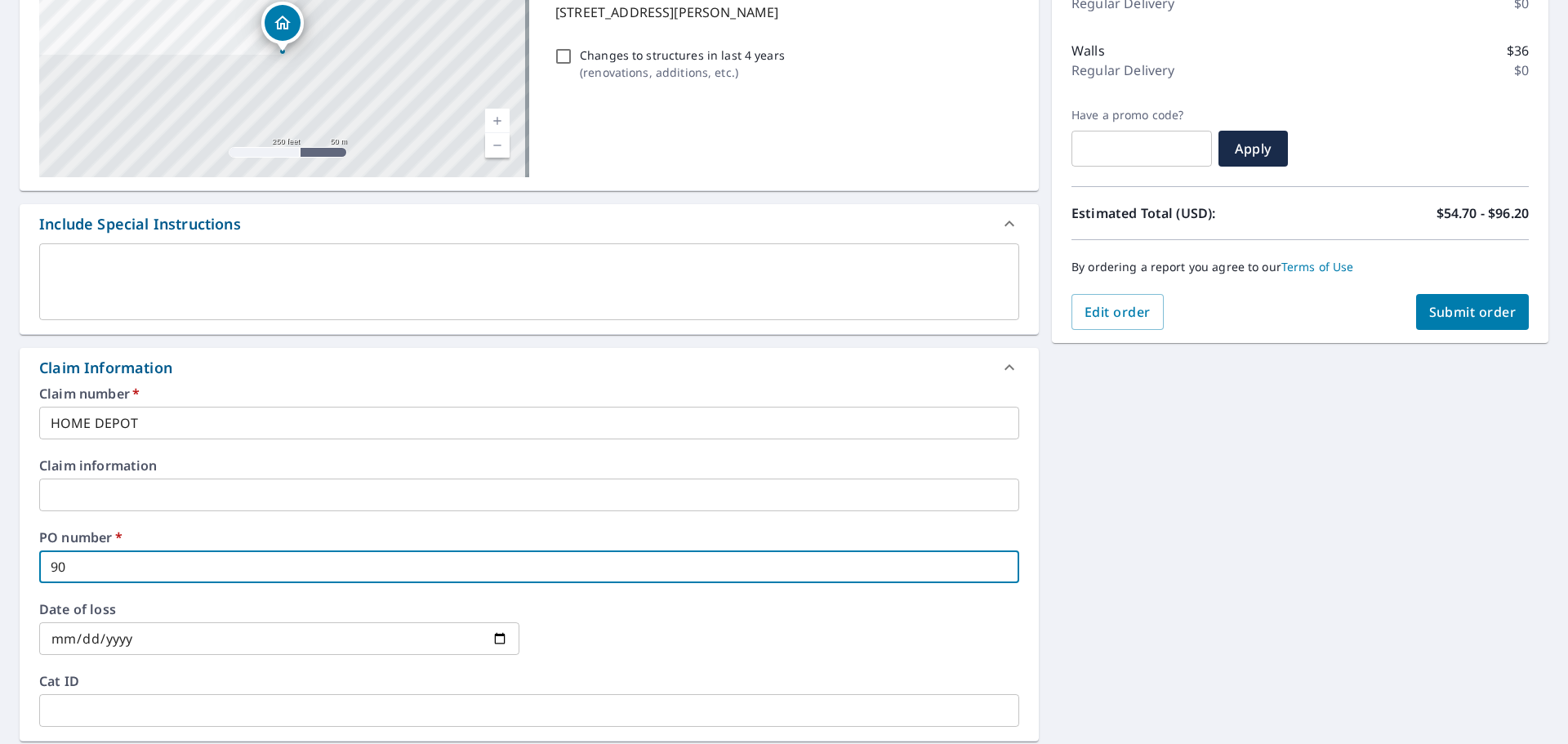
checkbox input "true"
type input "900"
checkbox input "true"
type input "900 D"
checkbox input "true"
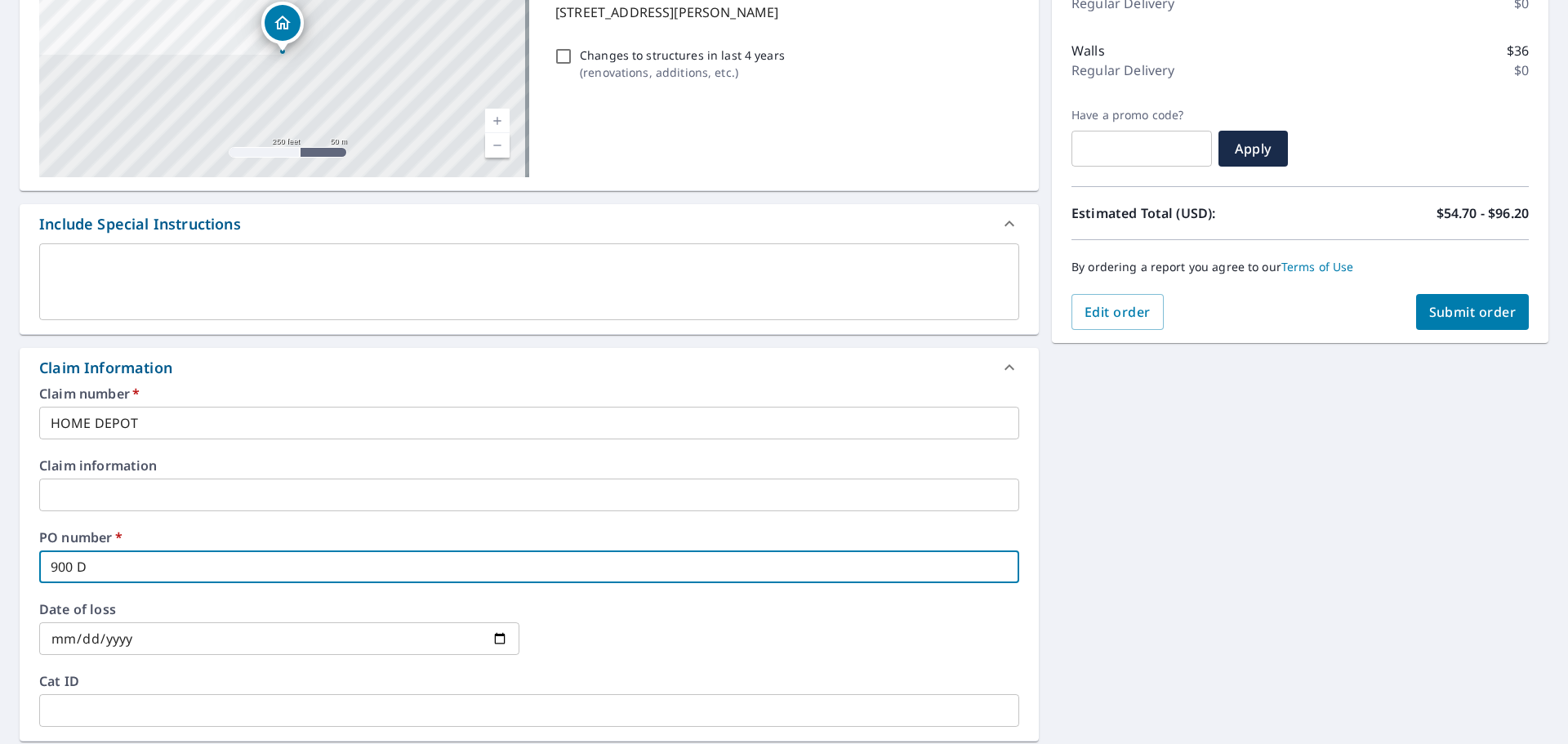
type input "900 Do"
checkbox input "true"
type input "900 Dou"
checkbox input "true"
type input "900 [PERSON_NAME]"
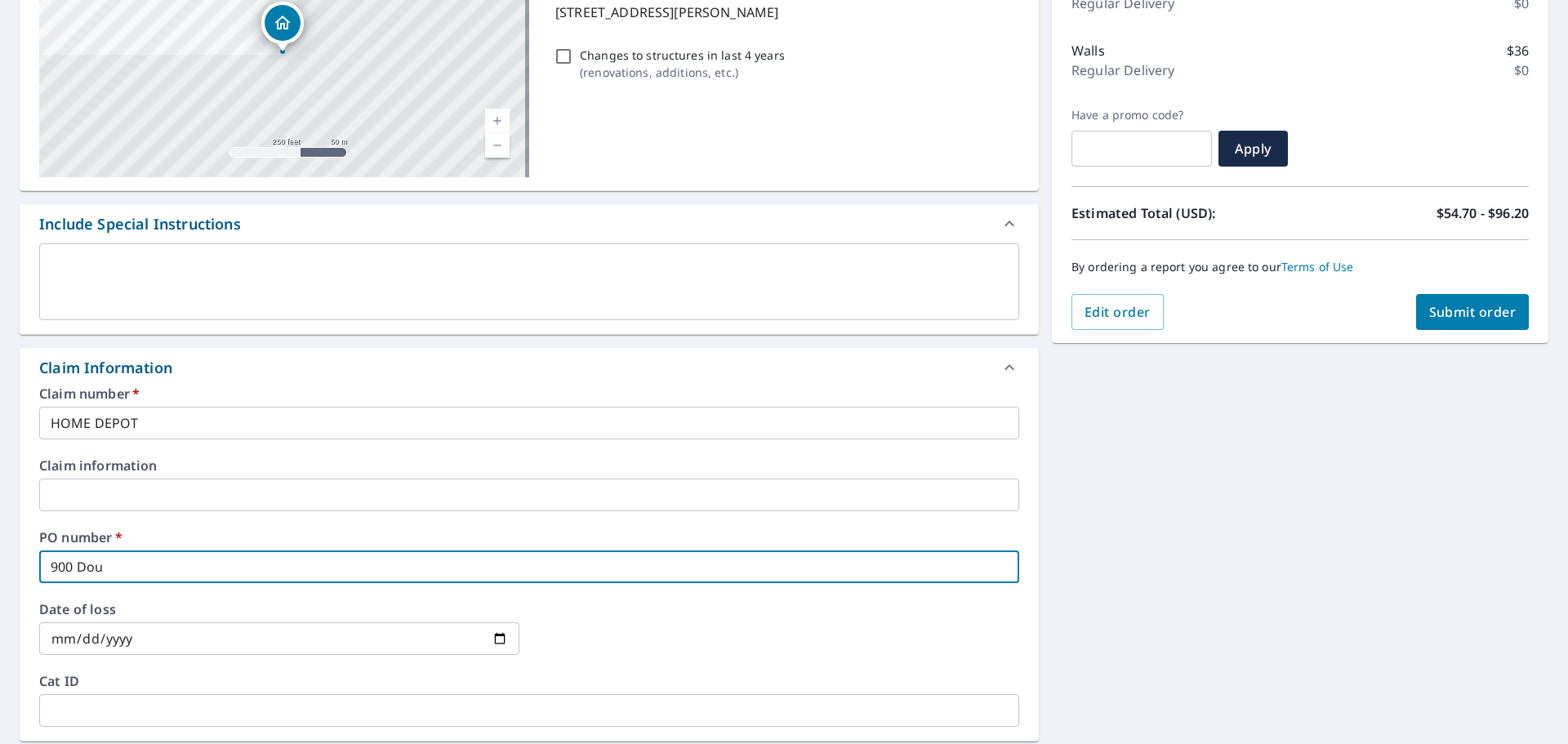
checkbox input "true"
type input "900 Dougl"
checkbox input "true"
type input "900 Dougla"
checkbox input "true"
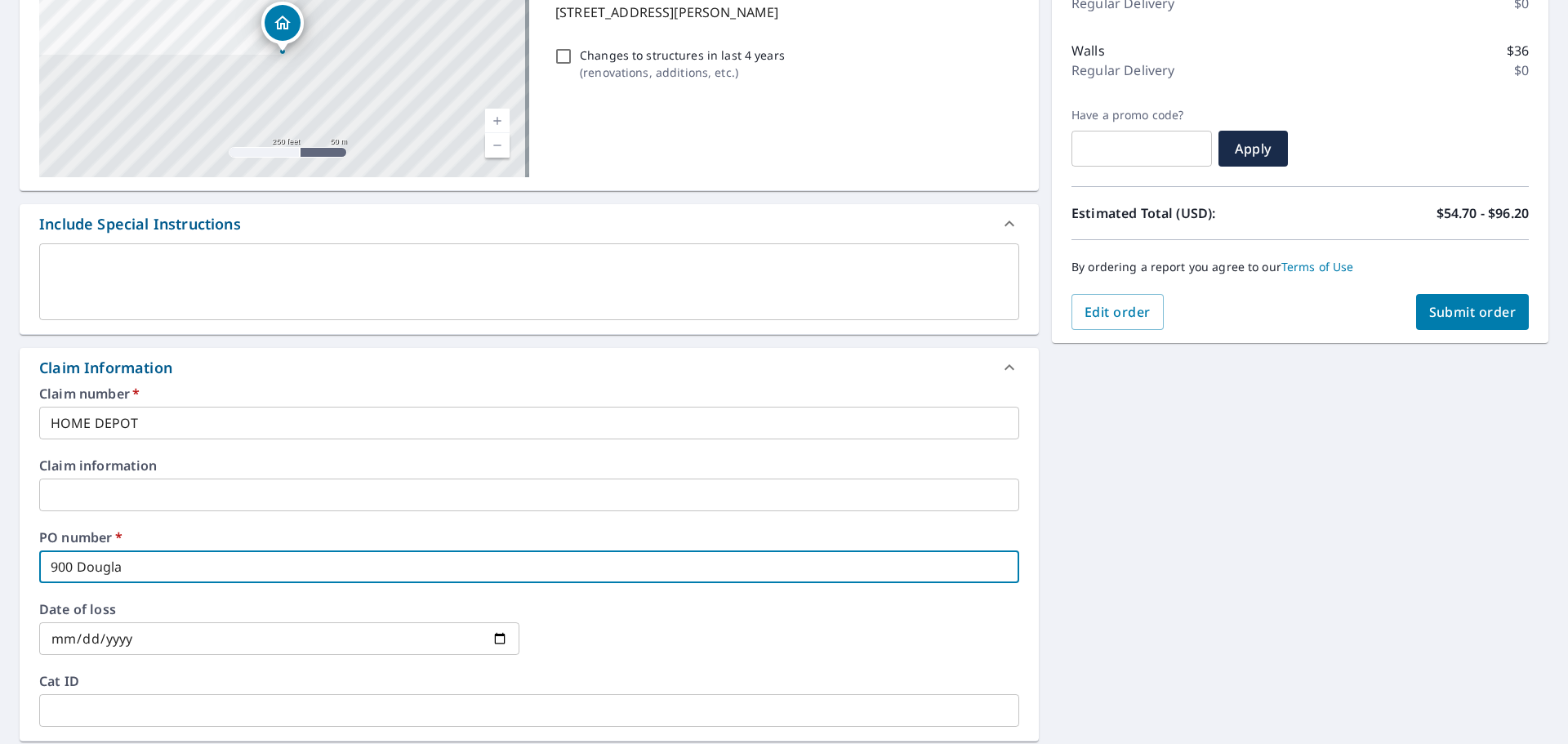
type input "900 [PERSON_NAME]"
checkbox input "true"
type input "900 [PERSON_NAME]"
checkbox input "true"
type input "900 [PERSON_NAME]"
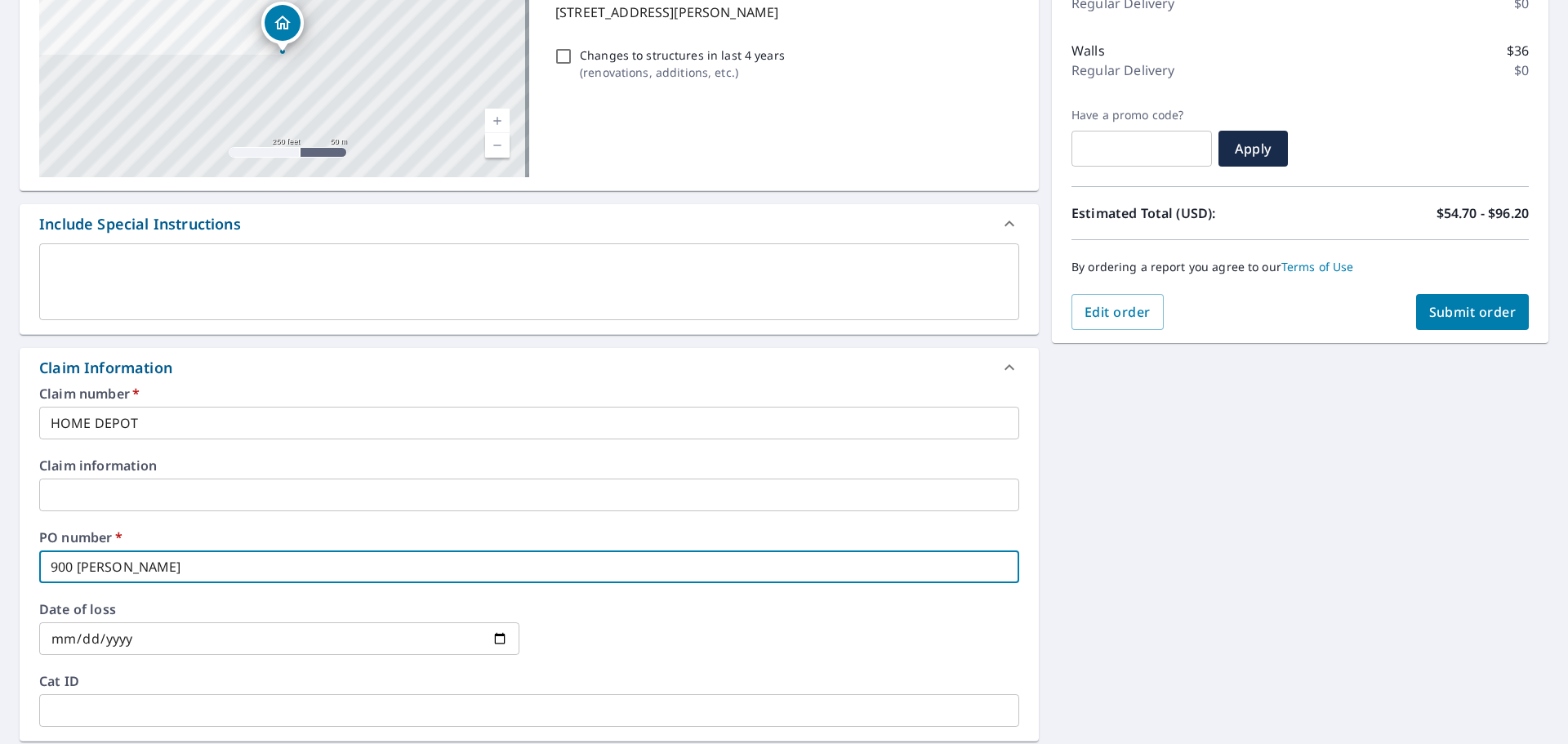
checkbox input "true"
type input "[STREET_ADDRESS][PERSON_NAME]"
checkbox input "true"
type input "[STREET_ADDRESS][PERSON_NAME]"
checkbox input "true"
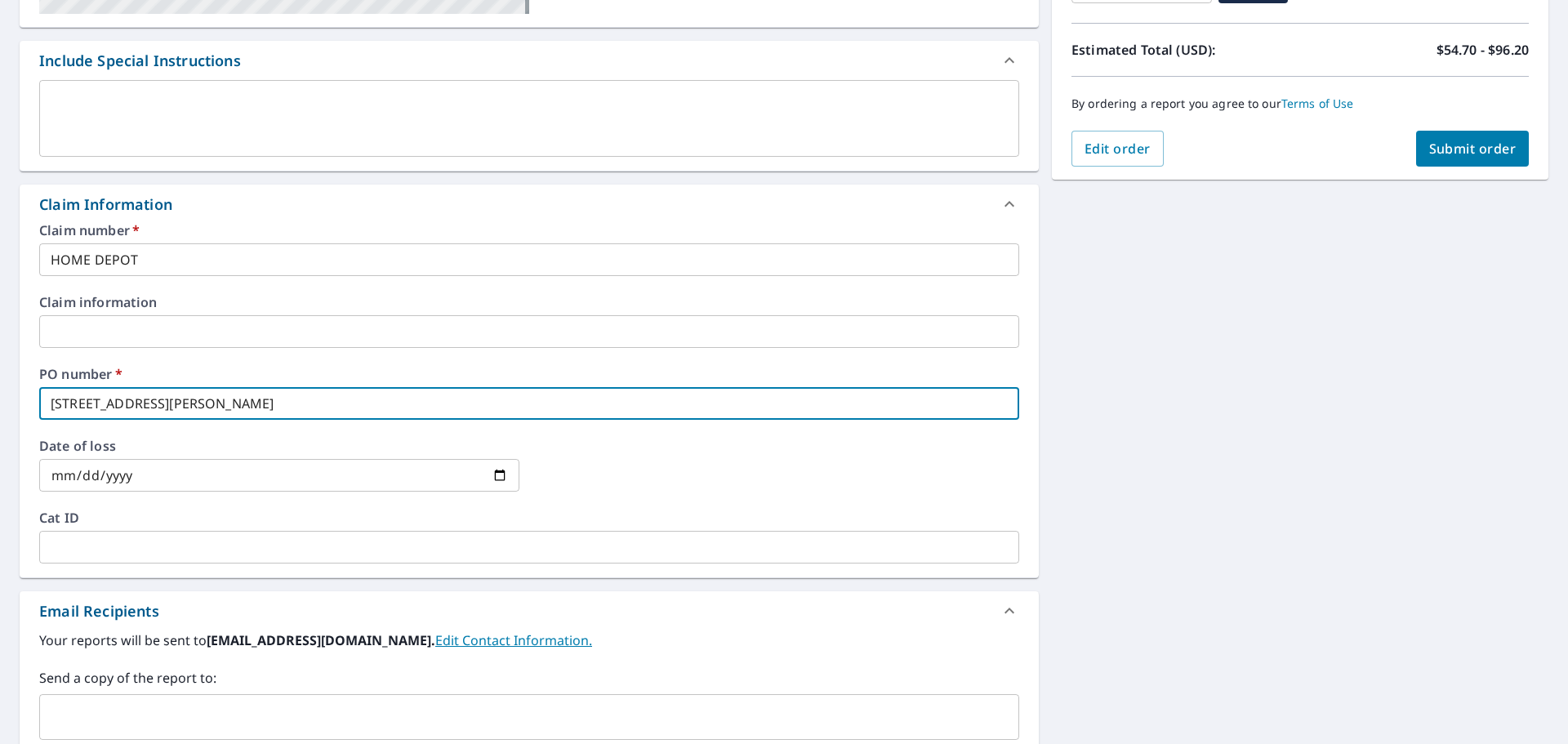
scroll to position [490, 0]
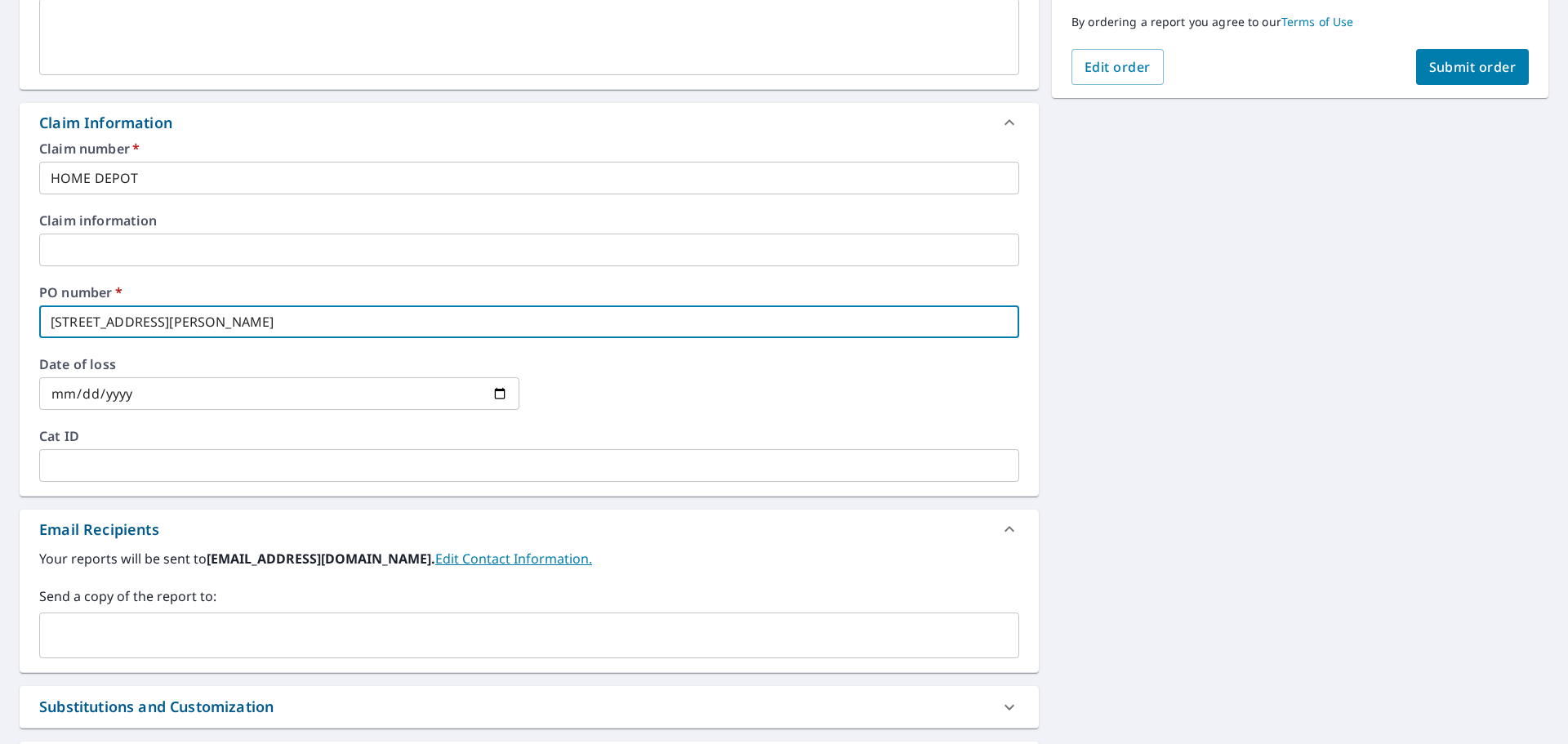
type input "[STREET_ADDRESS][PERSON_NAME]"
drag, startPoint x: 82, startPoint y: 647, endPoint x: 78, endPoint y: 638, distance: 9.8
click at [82, 647] on input "text" at bounding box center [517, 635] width 941 height 31
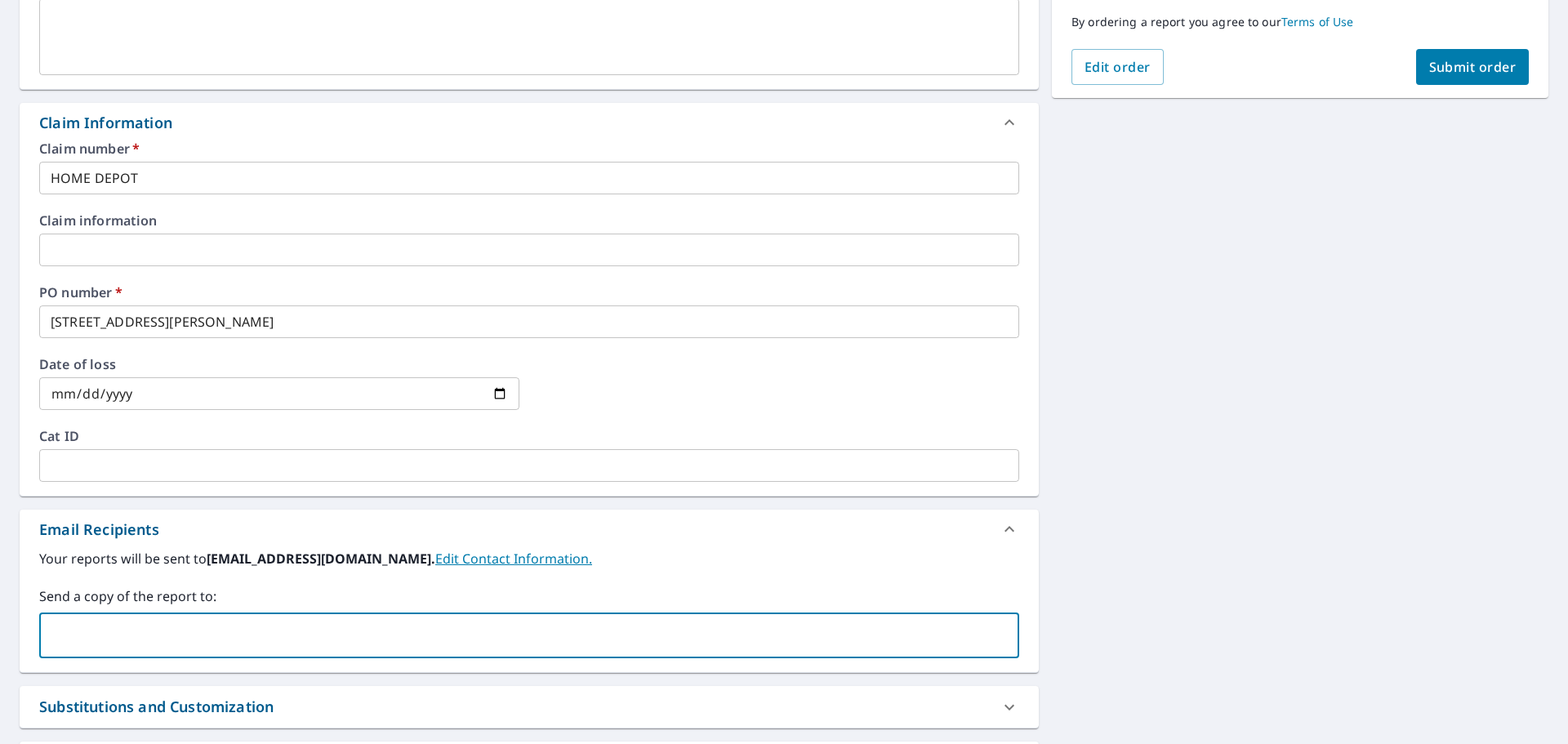
paste input "[PERSON_NAME][EMAIL_ADDRESS][PERSON_NAME][DOMAIN_NAME]"
click at [47, 627] on input "[PERSON_NAME][EMAIL_ADDRESS][PERSON_NAME][DOMAIN_NAME]" at bounding box center [517, 635] width 941 height 31
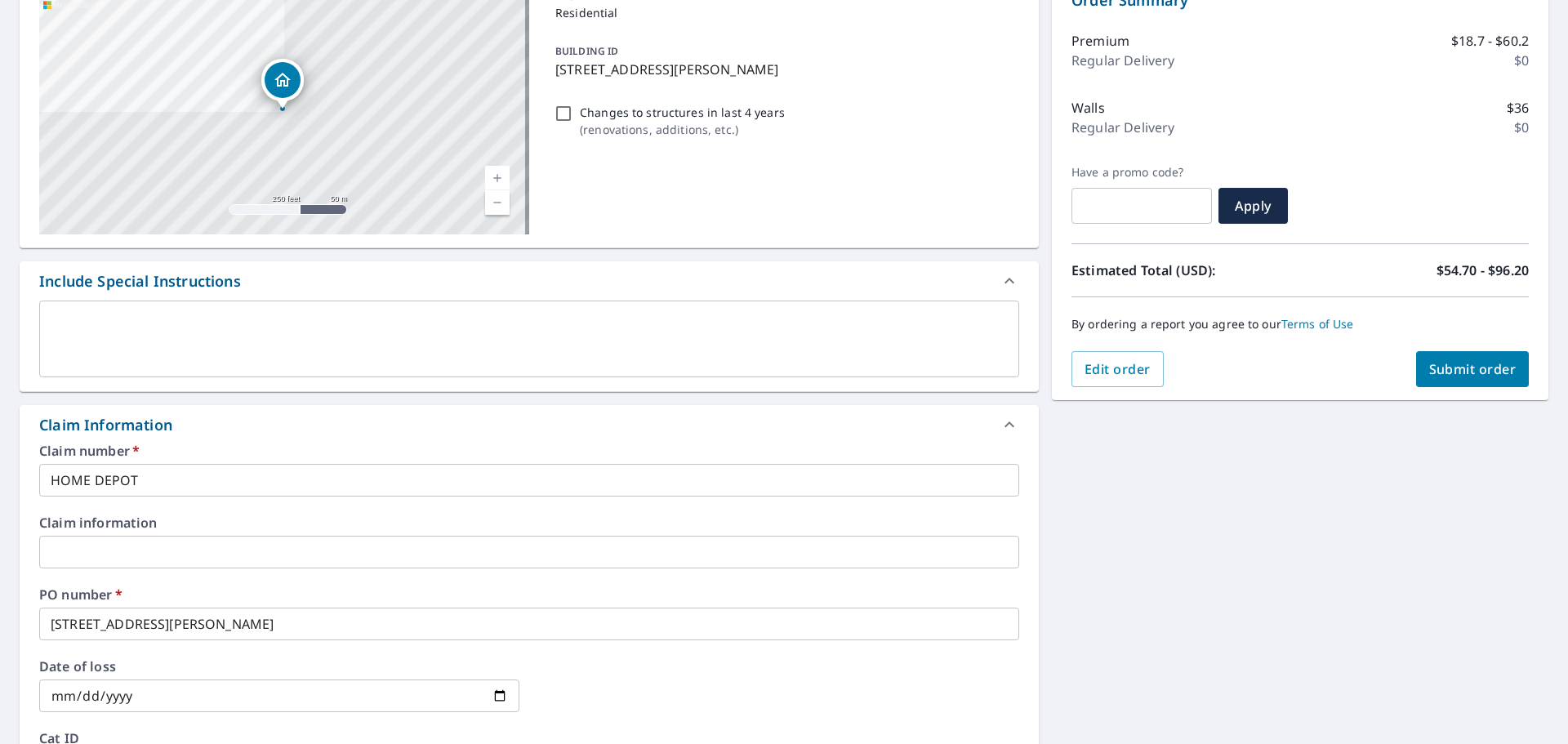
scroll to position [164, 0]
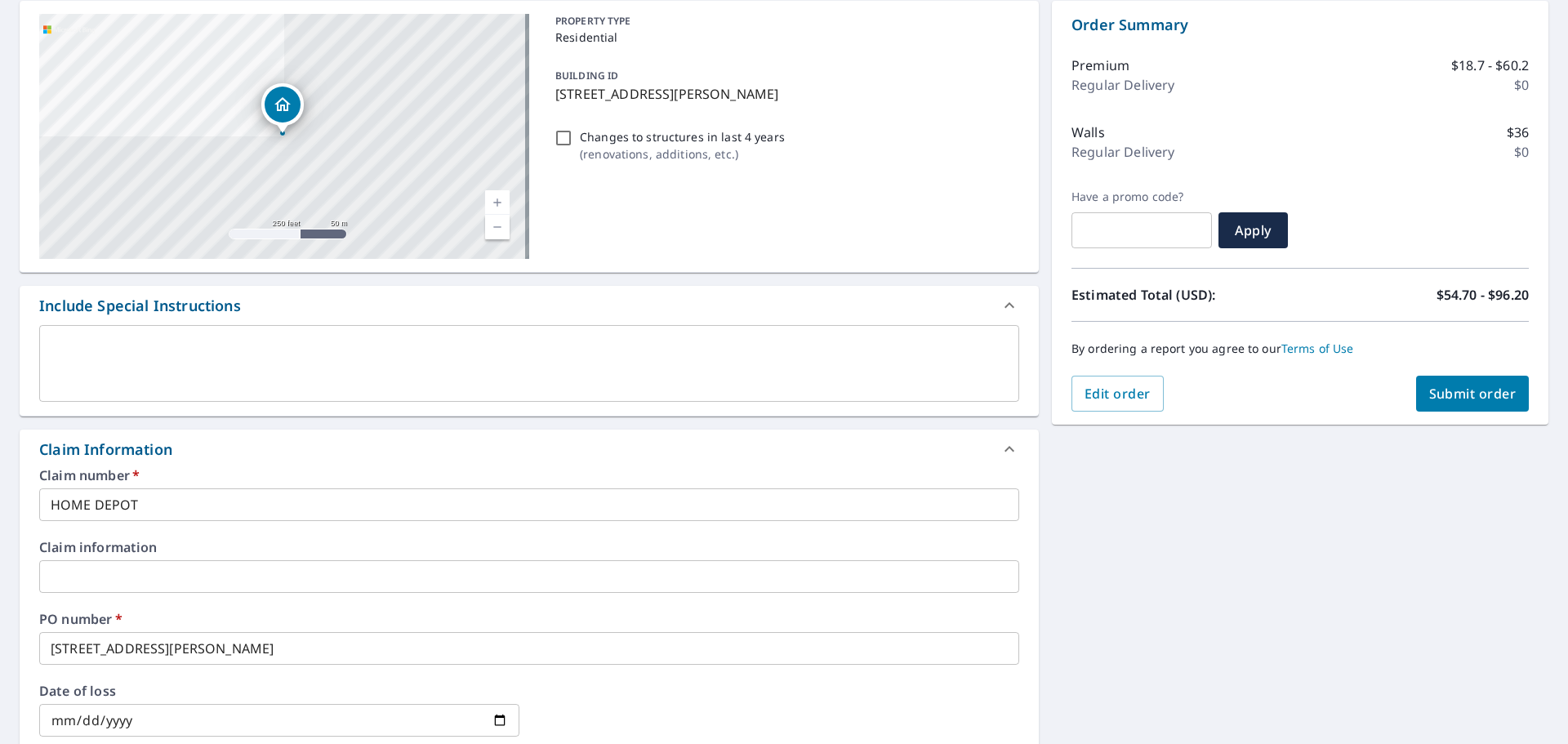
type input "[PERSON_NAME][EMAIL_ADDRESS][PERSON_NAME][DOMAIN_NAME]"
click at [1459, 393] on span "Submit order" at bounding box center [1472, 394] width 87 height 18
checkbox input "true"
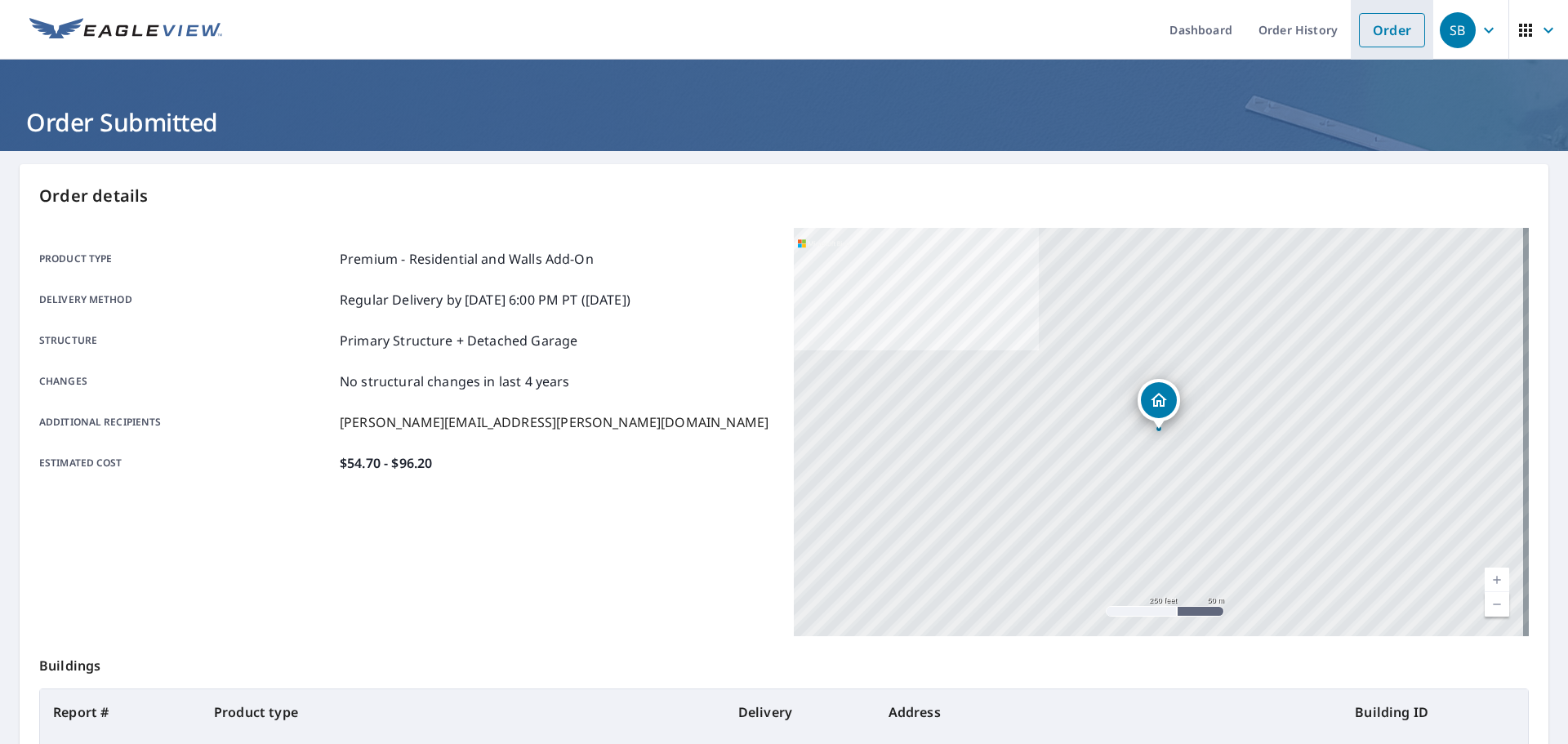
click at [1373, 26] on link "Order" at bounding box center [1393, 30] width 67 height 34
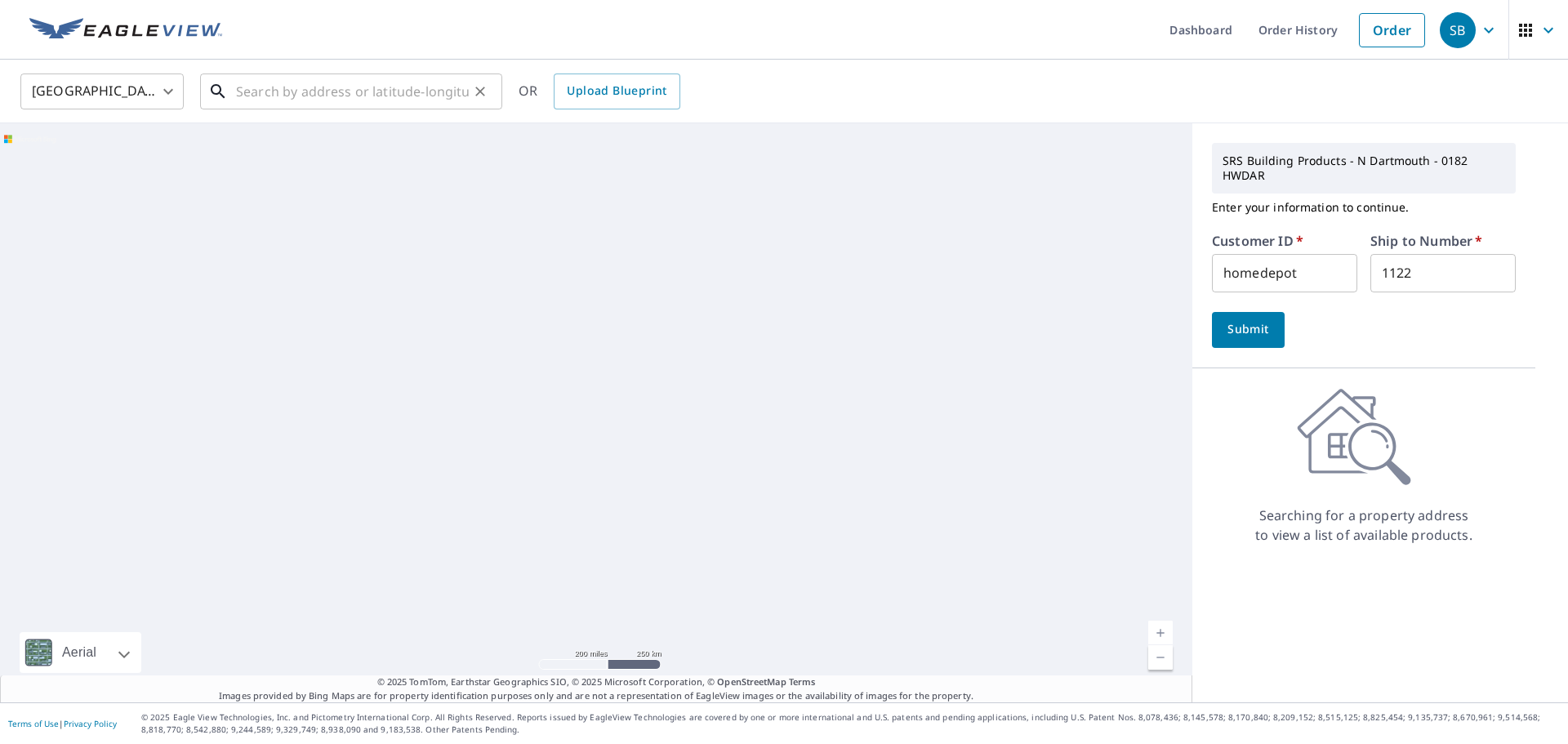
click at [281, 81] on input "text" at bounding box center [353, 91] width 233 height 46
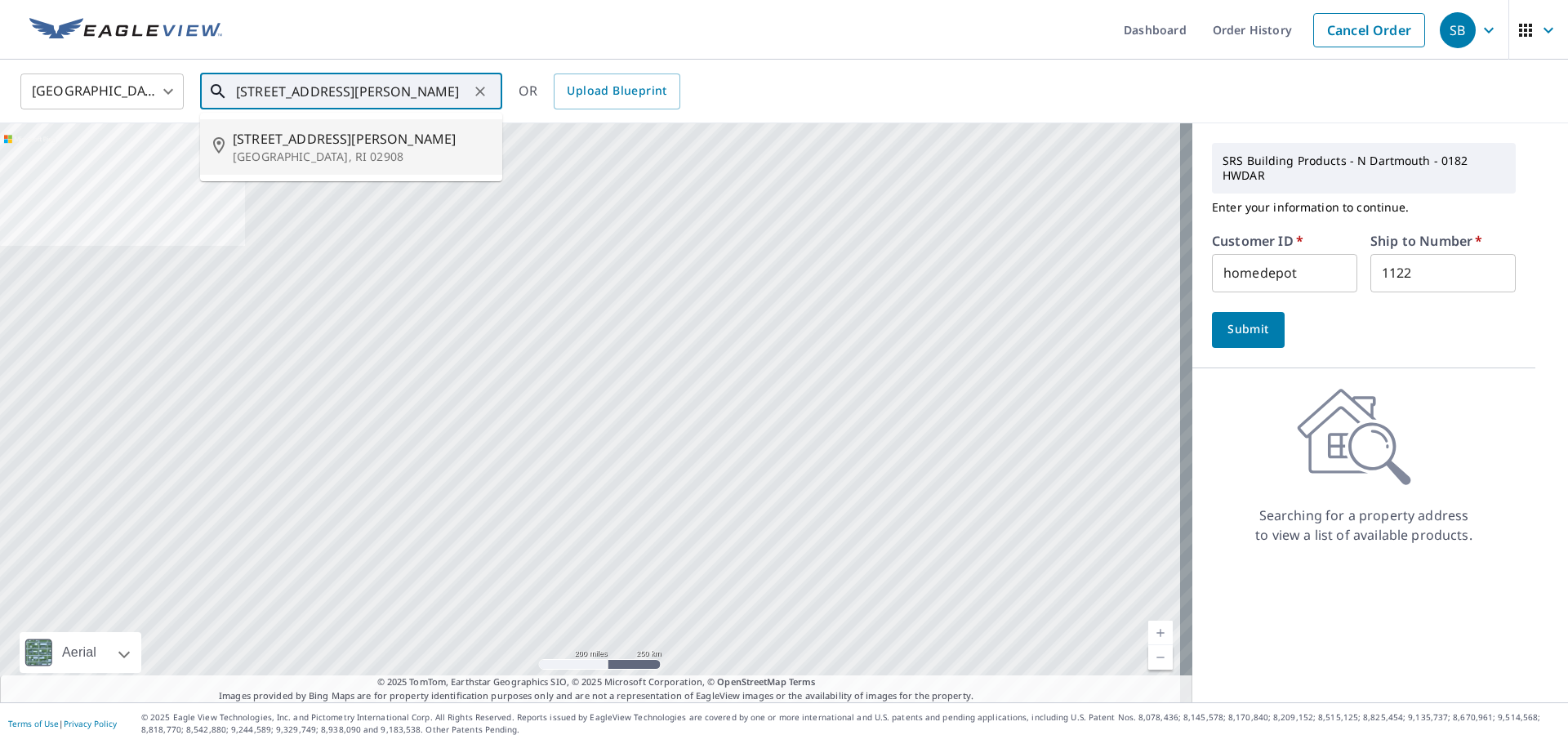
drag, startPoint x: 320, startPoint y: 138, endPoint x: 556, endPoint y: 57, distance: 249.5
click at [321, 139] on span "[STREET_ADDRESS][PERSON_NAME]" at bounding box center [361, 139] width 257 height 20
type input "[STREET_ADDRESS][PERSON_NAME]"
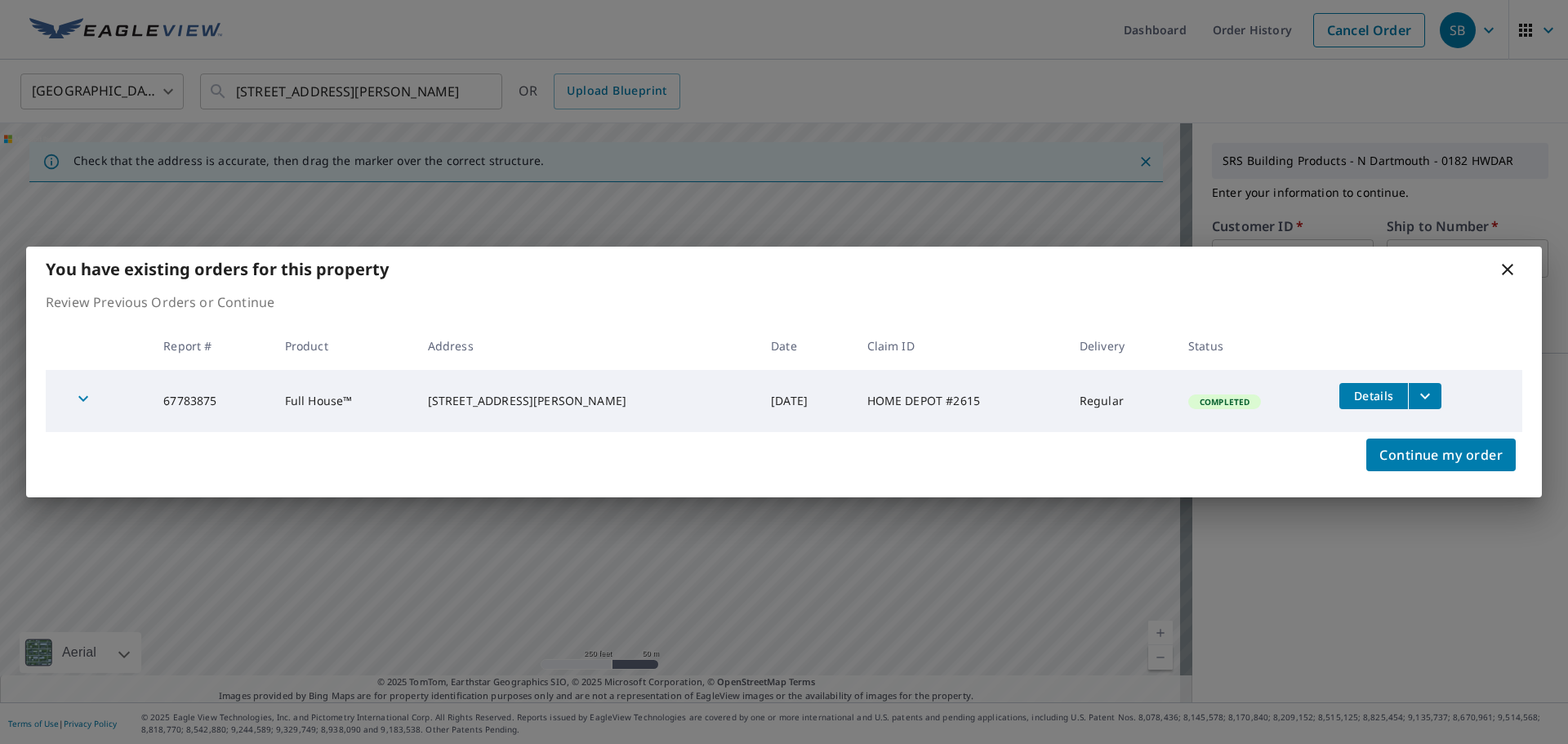
click at [1418, 394] on icon "filesDropdownBtn-67783875" at bounding box center [1426, 397] width 20 height 20
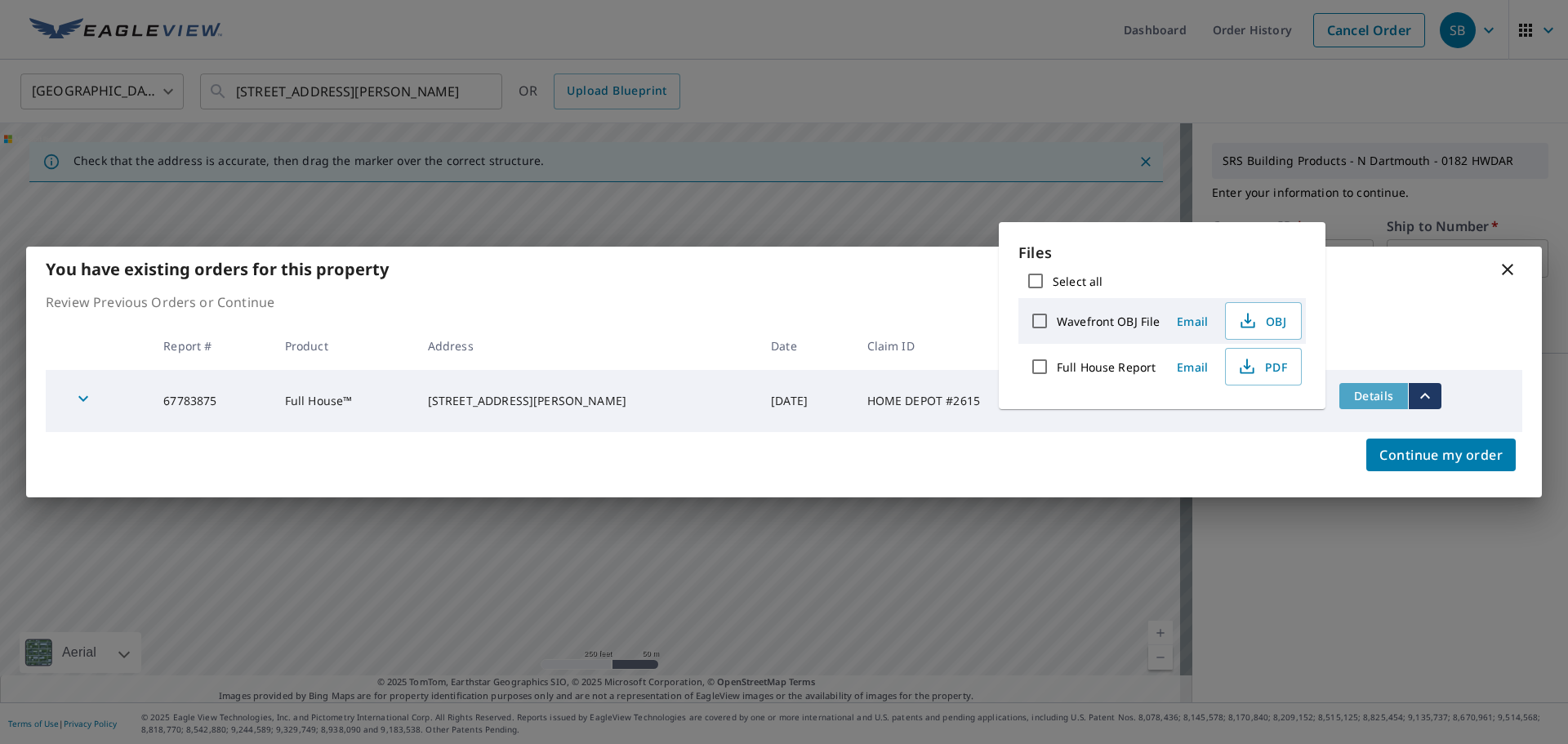
click at [1360, 391] on span "Details" at bounding box center [1373, 396] width 49 height 16
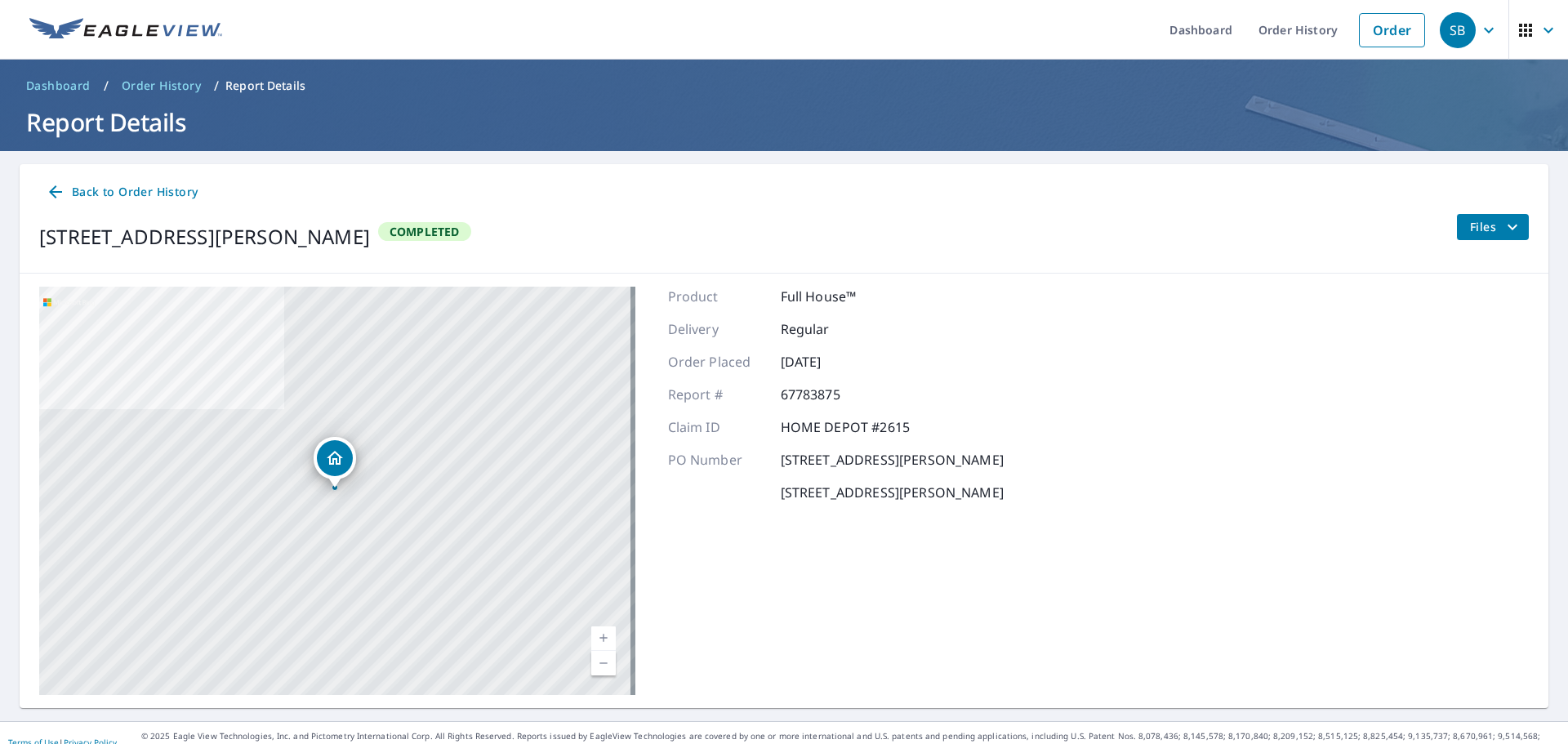
click at [1505, 234] on icon "filesDropdownBtn-67783875" at bounding box center [1513, 227] width 20 height 20
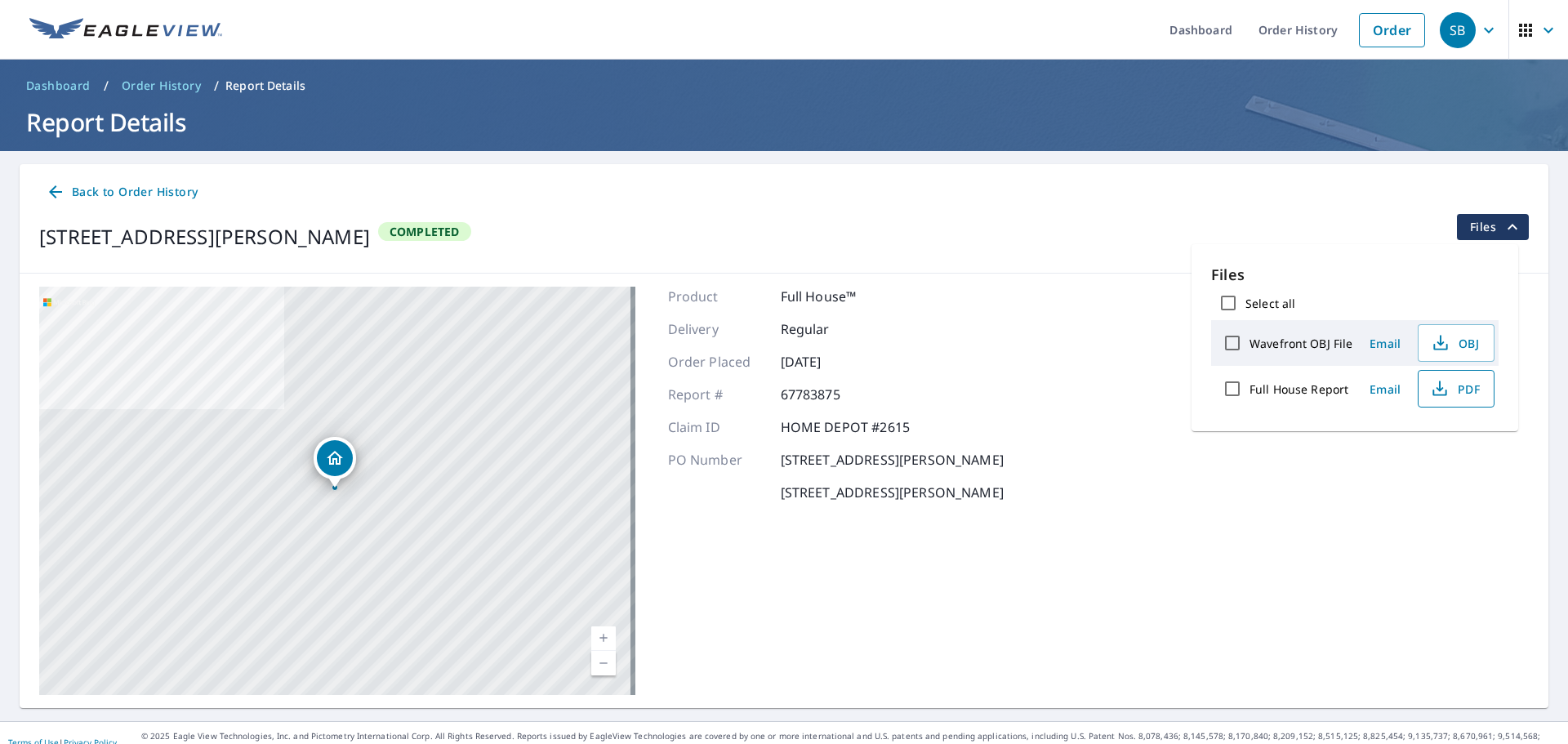
click at [1463, 397] on span "PDF" at bounding box center [1454, 389] width 52 height 20
